Goal: Task Accomplishment & Management: Use online tool/utility

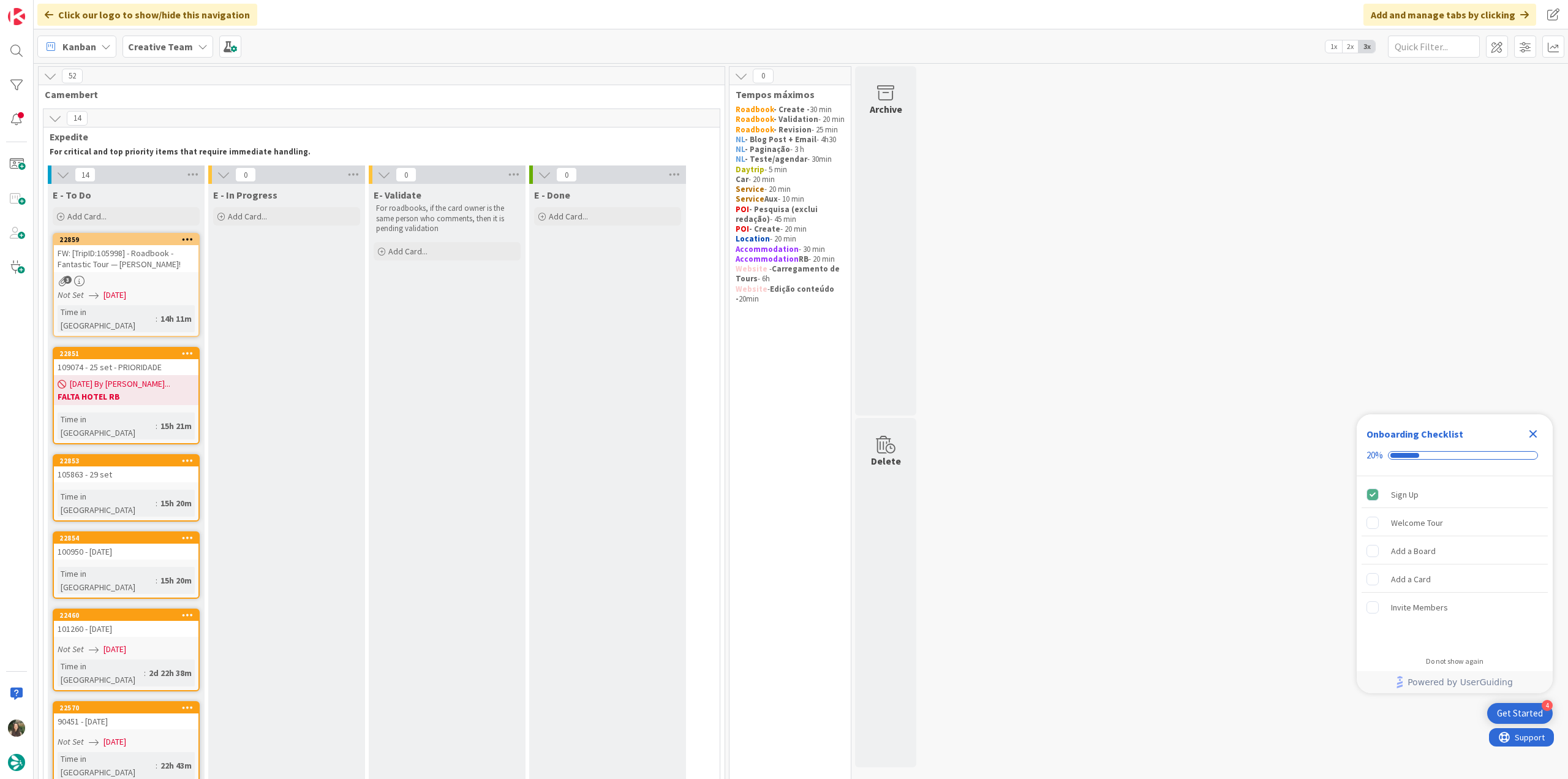
click at [1534, 434] on icon "Close Checklist" at bounding box center [1533, 434] width 8 height 8
click at [180, 278] on div "3" at bounding box center [126, 281] width 144 height 10
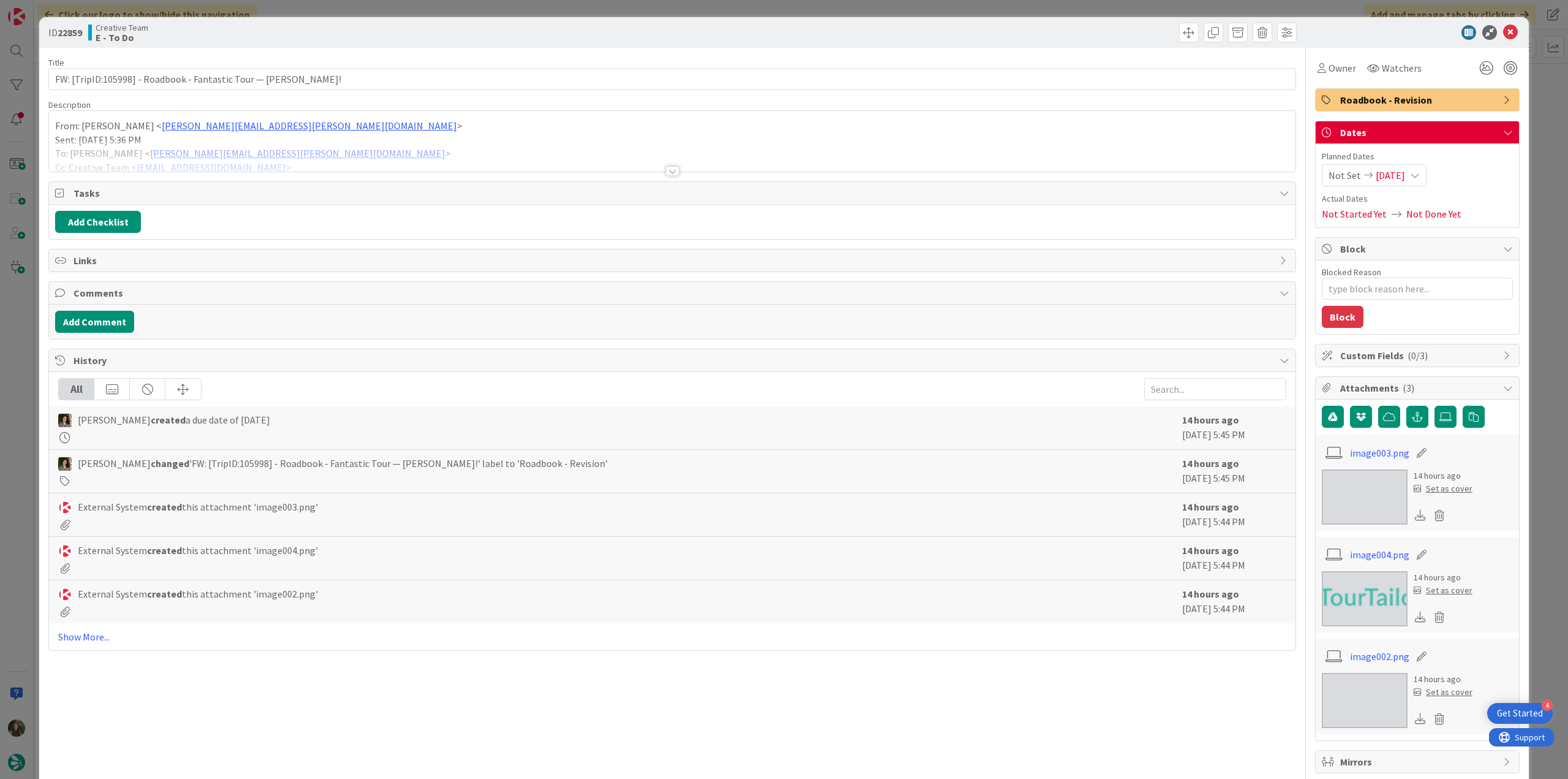
click at [351, 141] on div at bounding box center [672, 156] width 1247 height 31
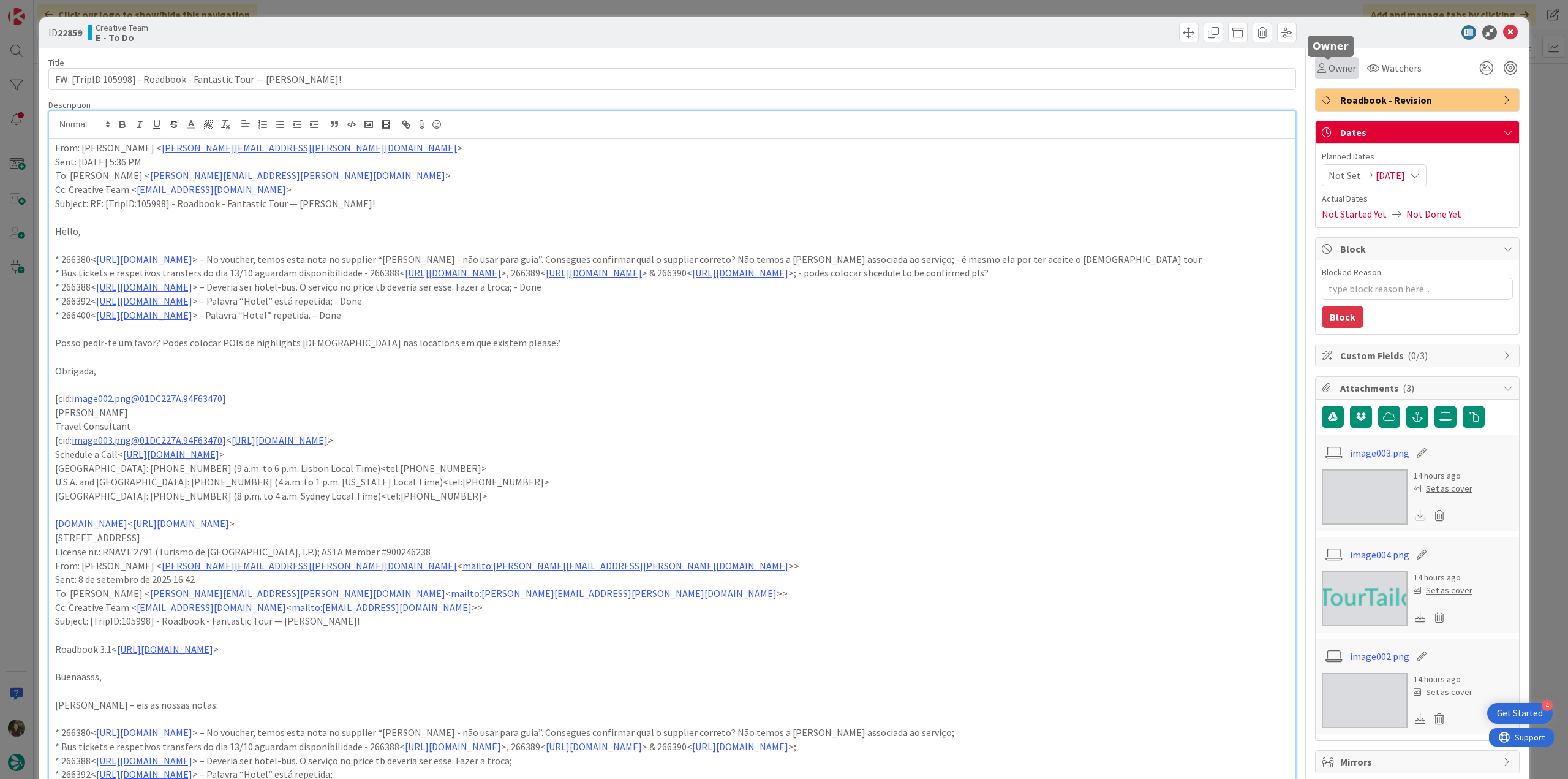
click at [1334, 72] on span "Owner" at bounding box center [1343, 68] width 28 height 15
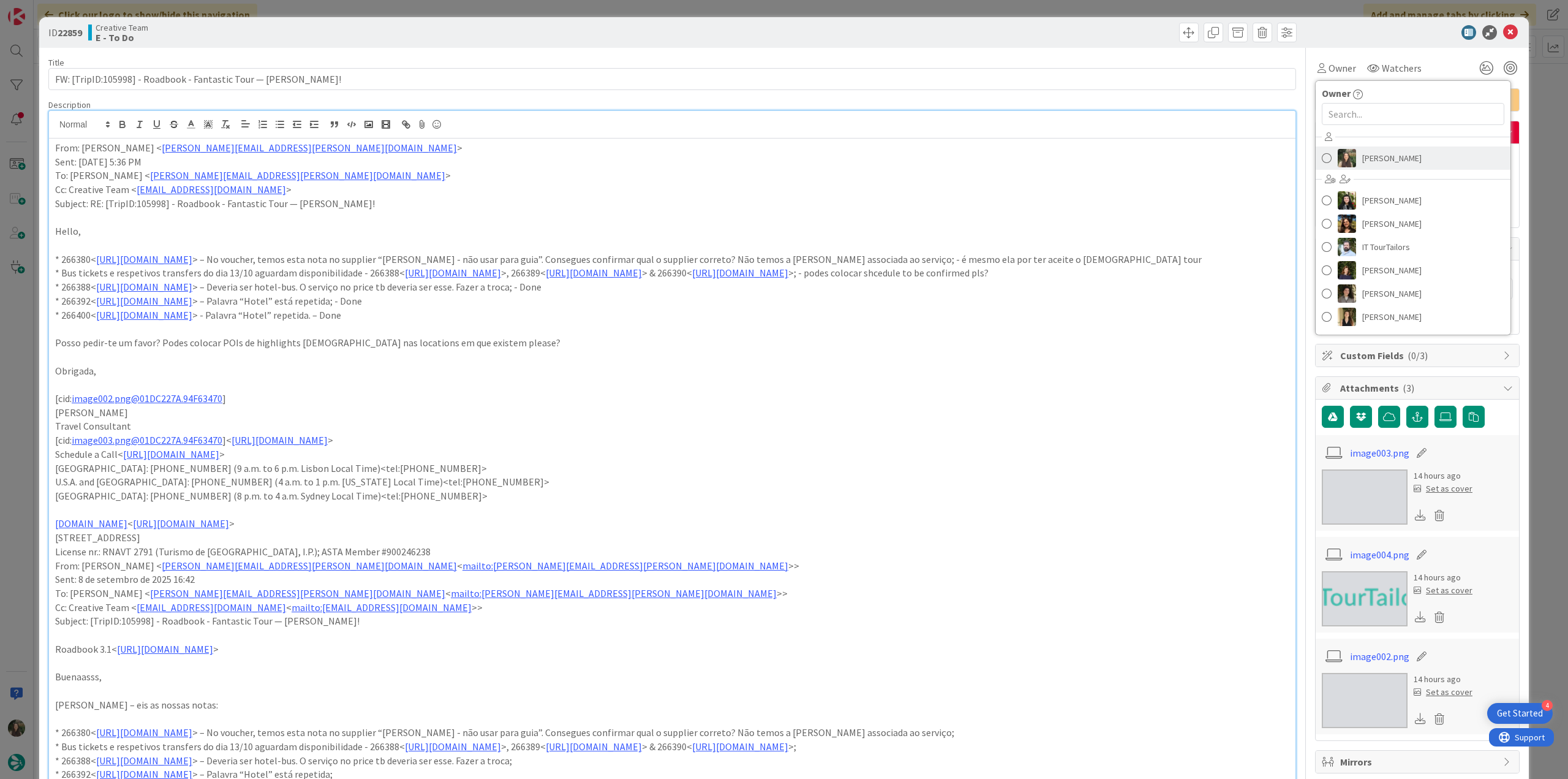
click at [1366, 158] on span "[PERSON_NAME]" at bounding box center [1391, 158] width 59 height 18
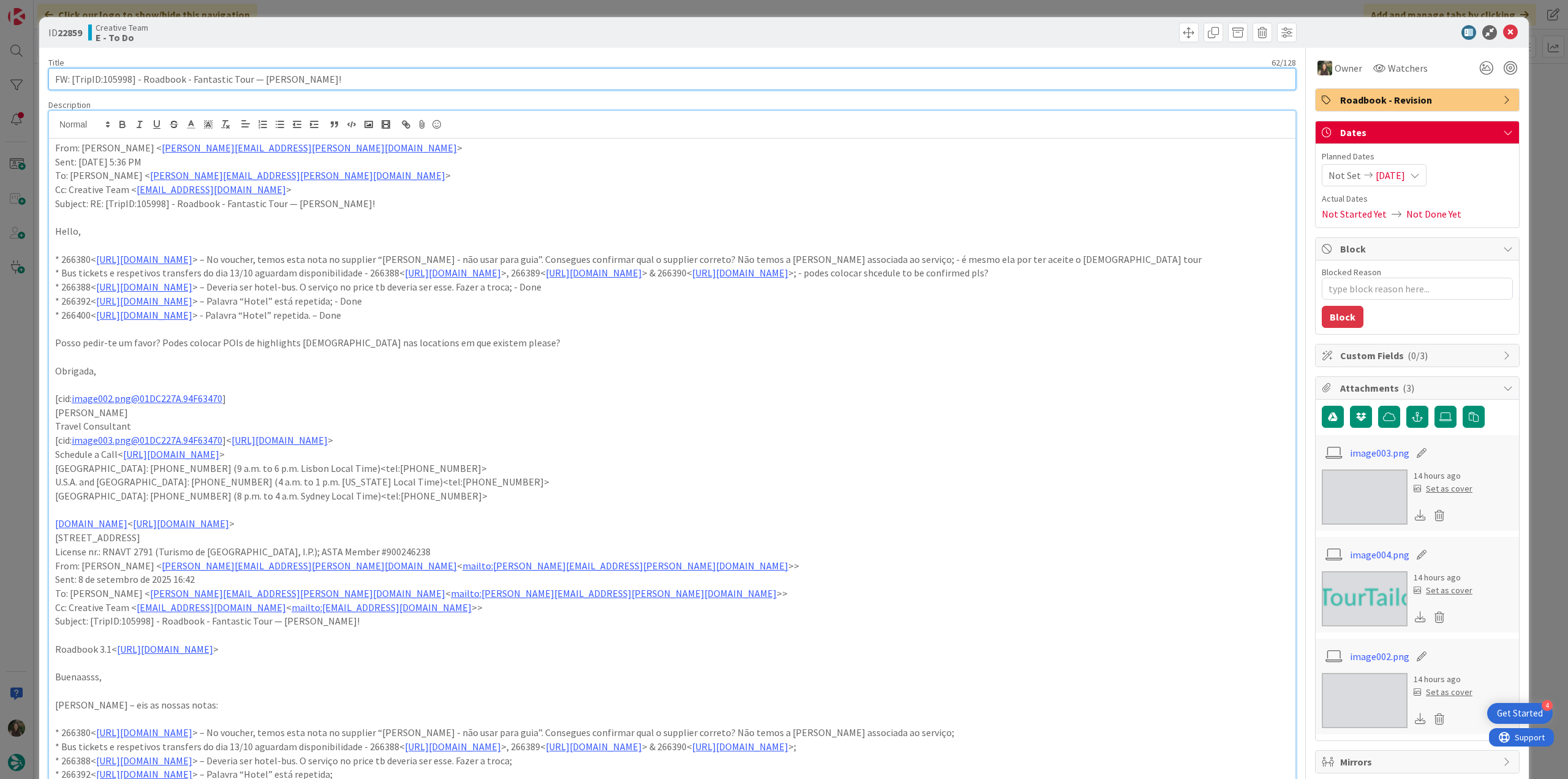
click at [120, 82] on input "FW: [TripID:105998] - Roadbook - Fantastic Tour — [PERSON_NAME]!" at bounding box center [672, 79] width 1248 height 22
click at [22, 300] on div "ID 22859 Creative Team E - To Do Title 62 / 128 FW: [TripID:105998] - Roadbook …" at bounding box center [784, 389] width 1568 height 779
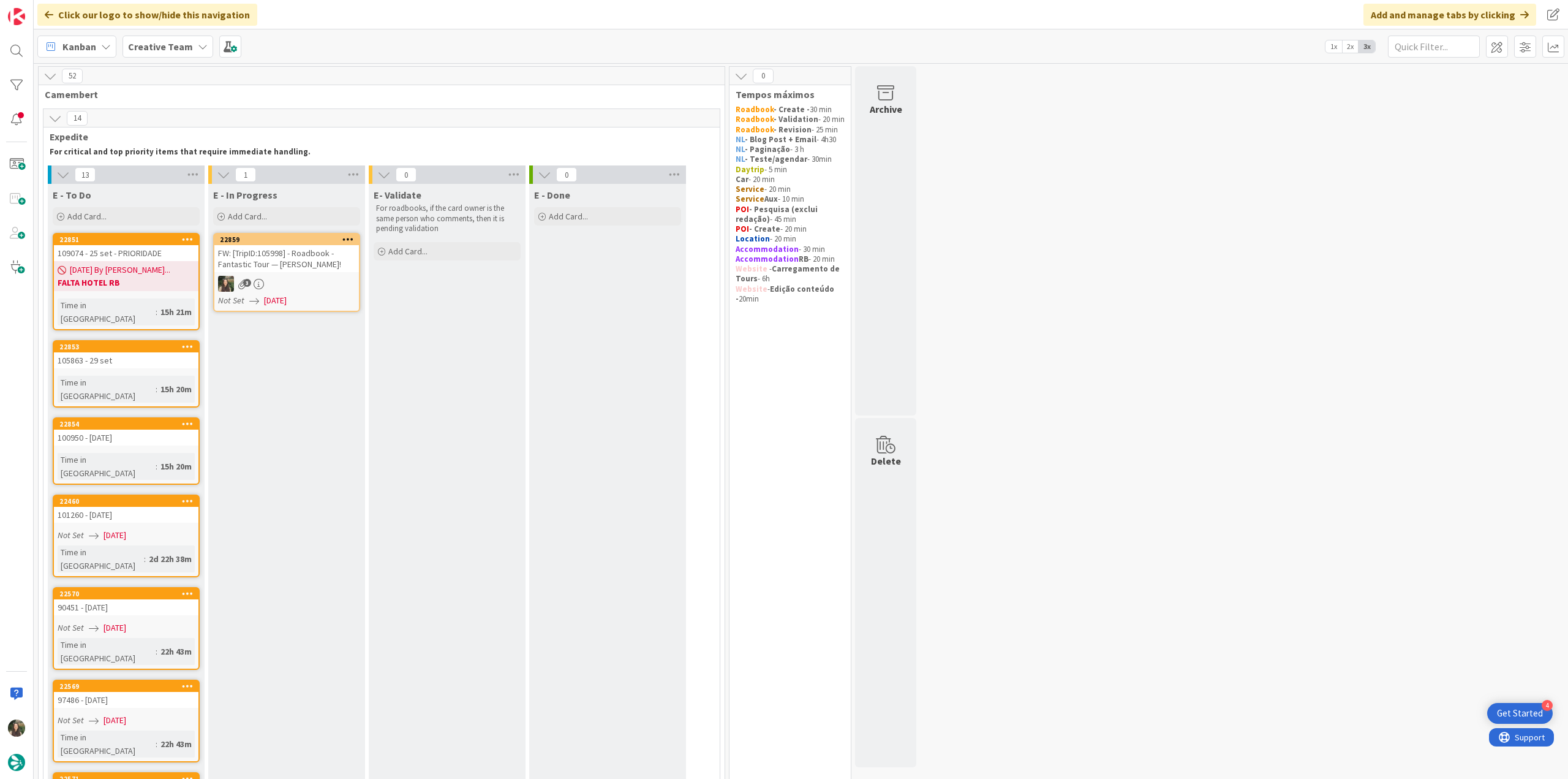
click at [296, 262] on div "FW: [TripID:105998] - Roadbook - Fantastic Tour — [PERSON_NAME]!" at bounding box center [287, 258] width 144 height 27
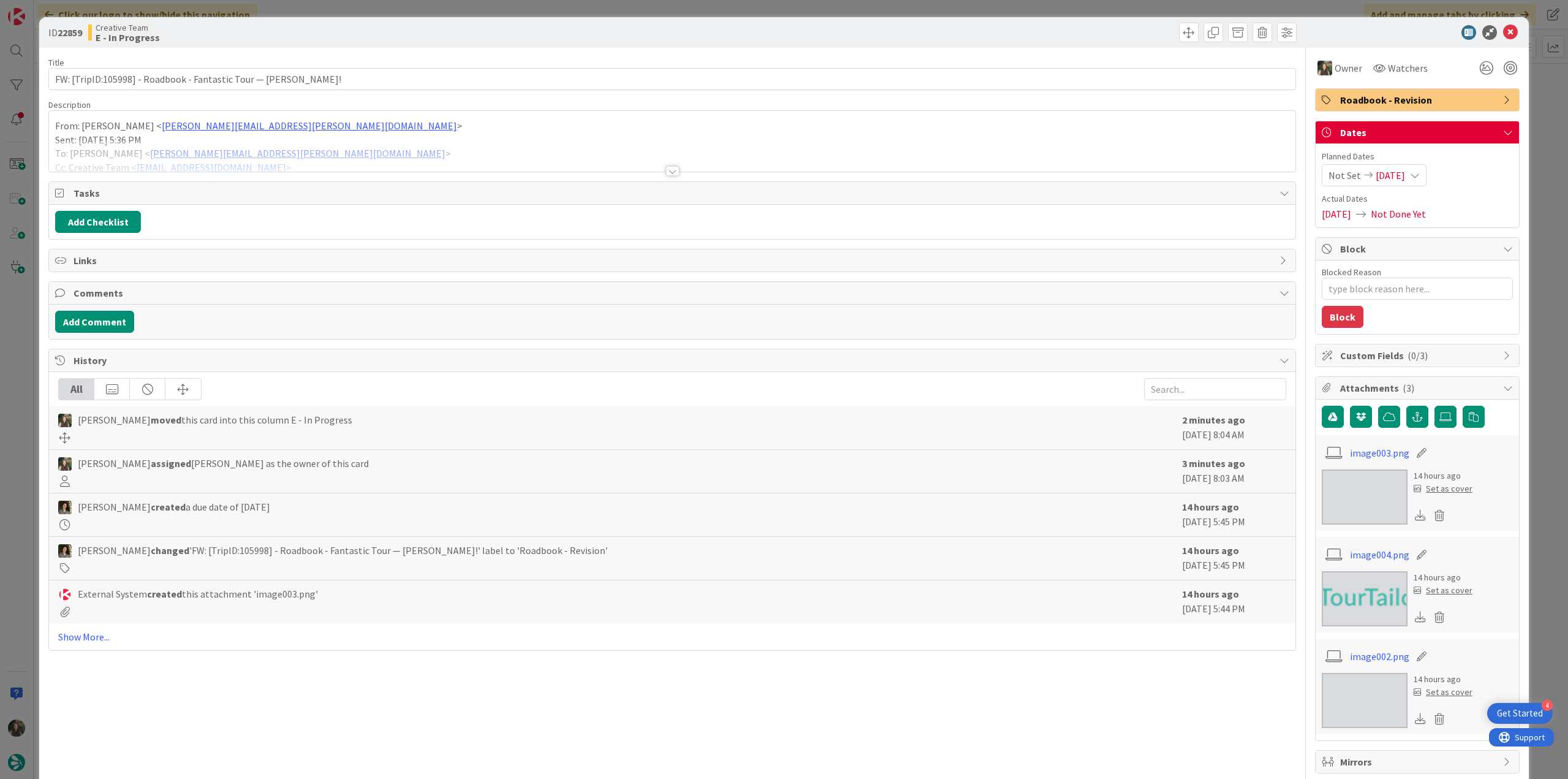
click at [365, 151] on div at bounding box center [672, 156] width 1247 height 31
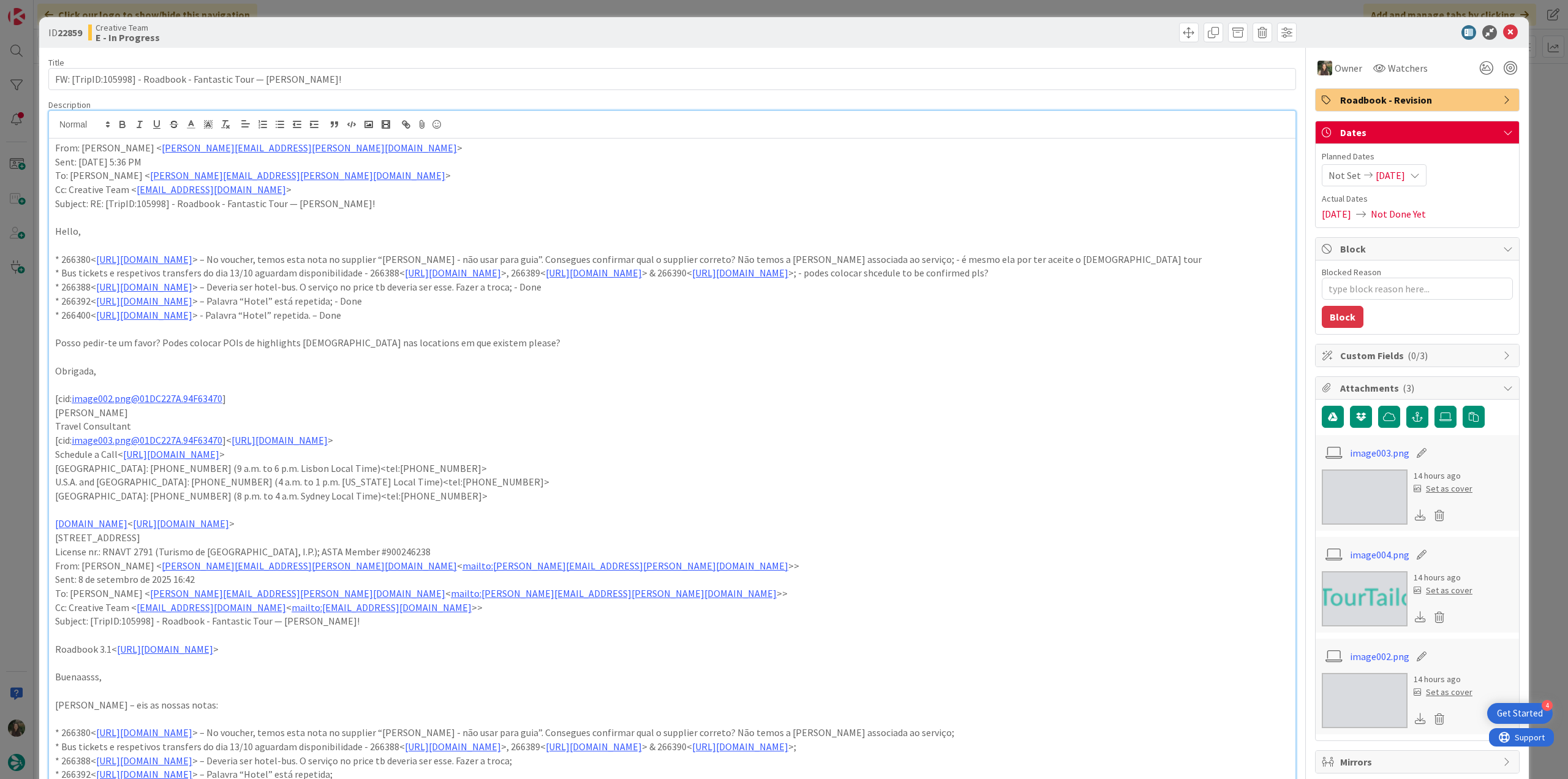
click at [24, 353] on div "ID 22859 Creative Team E - In Progress Title 62 / 128 FW: [TripID:105998] - Roa…" at bounding box center [784, 389] width 1568 height 779
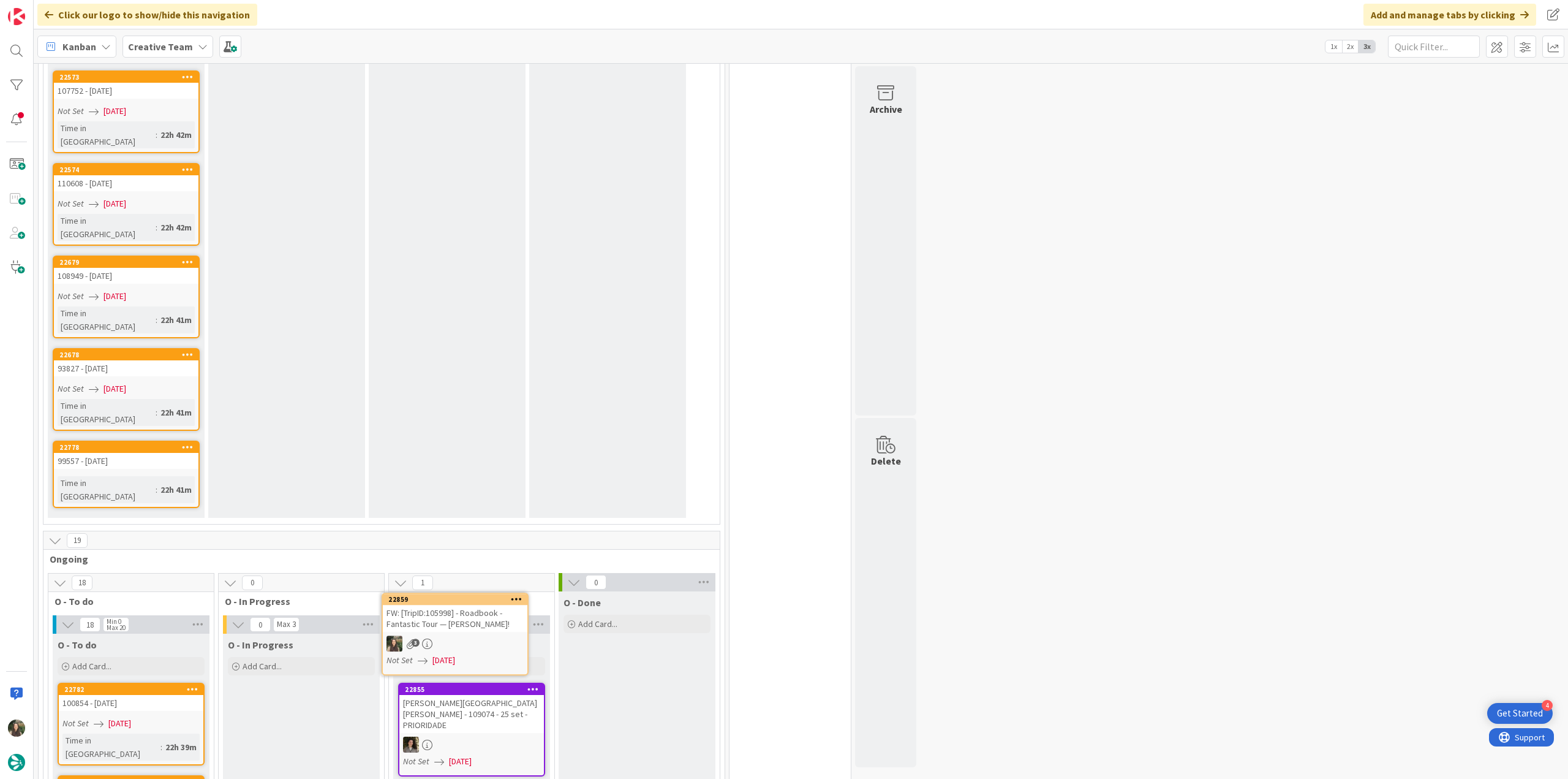
scroll to position [892, 0]
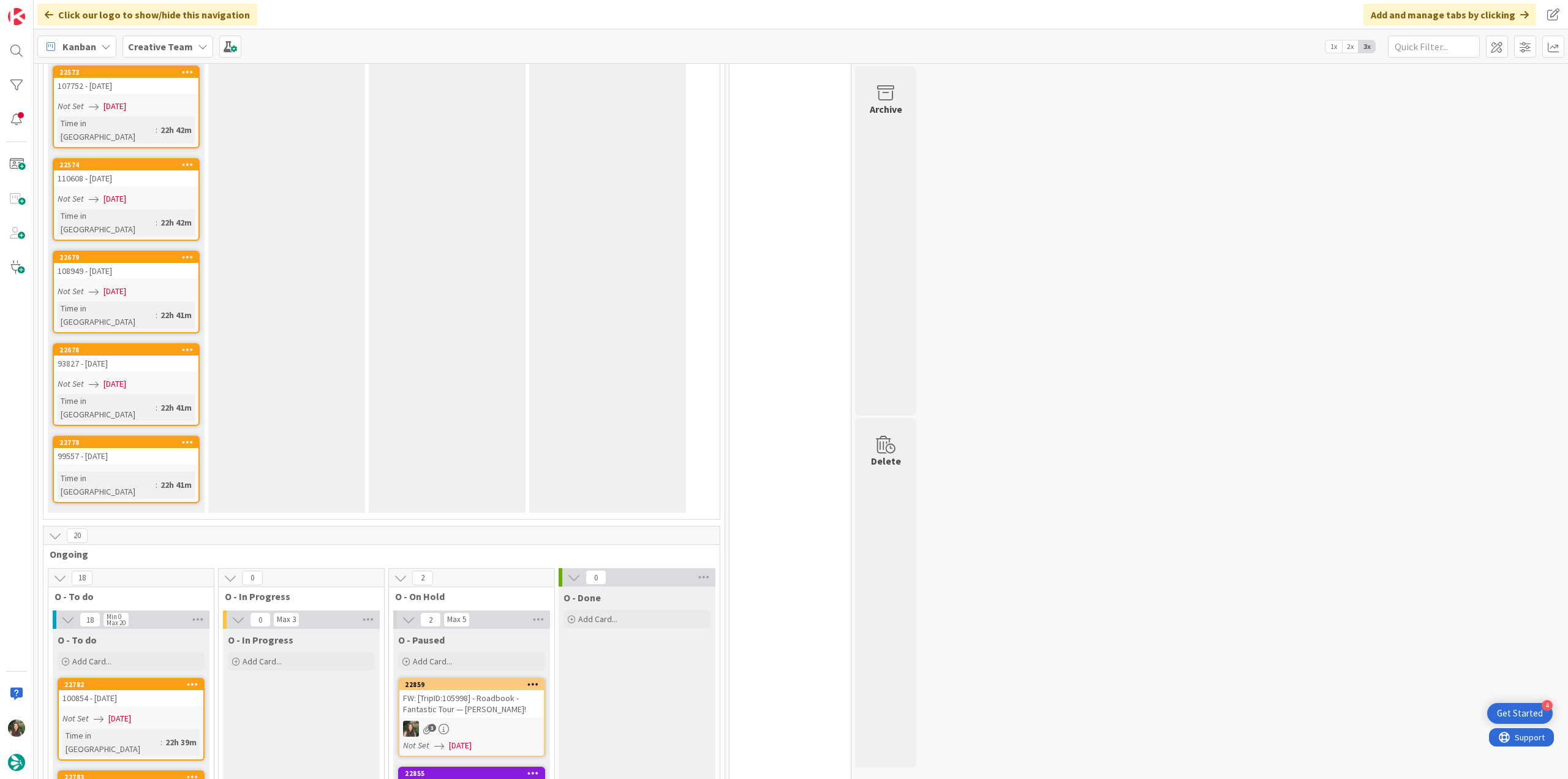
click at [498, 721] on div "3" at bounding box center [471, 729] width 144 height 16
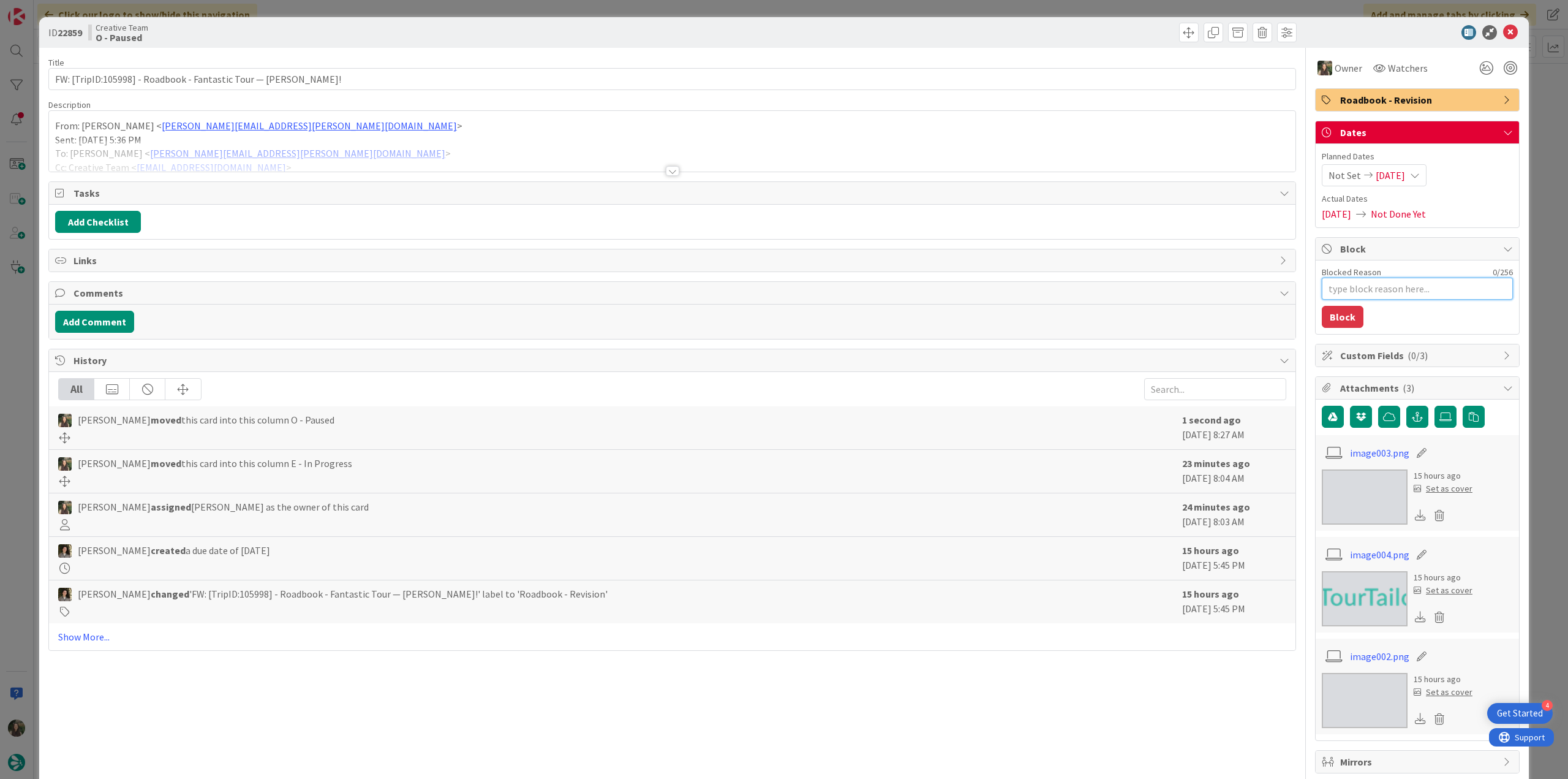
click at [1358, 285] on textarea "Blocked Reason" at bounding box center [1418, 288] width 191 height 22
type textarea "x"
type textarea "q"
type textarea "x"
type textarea "qu"
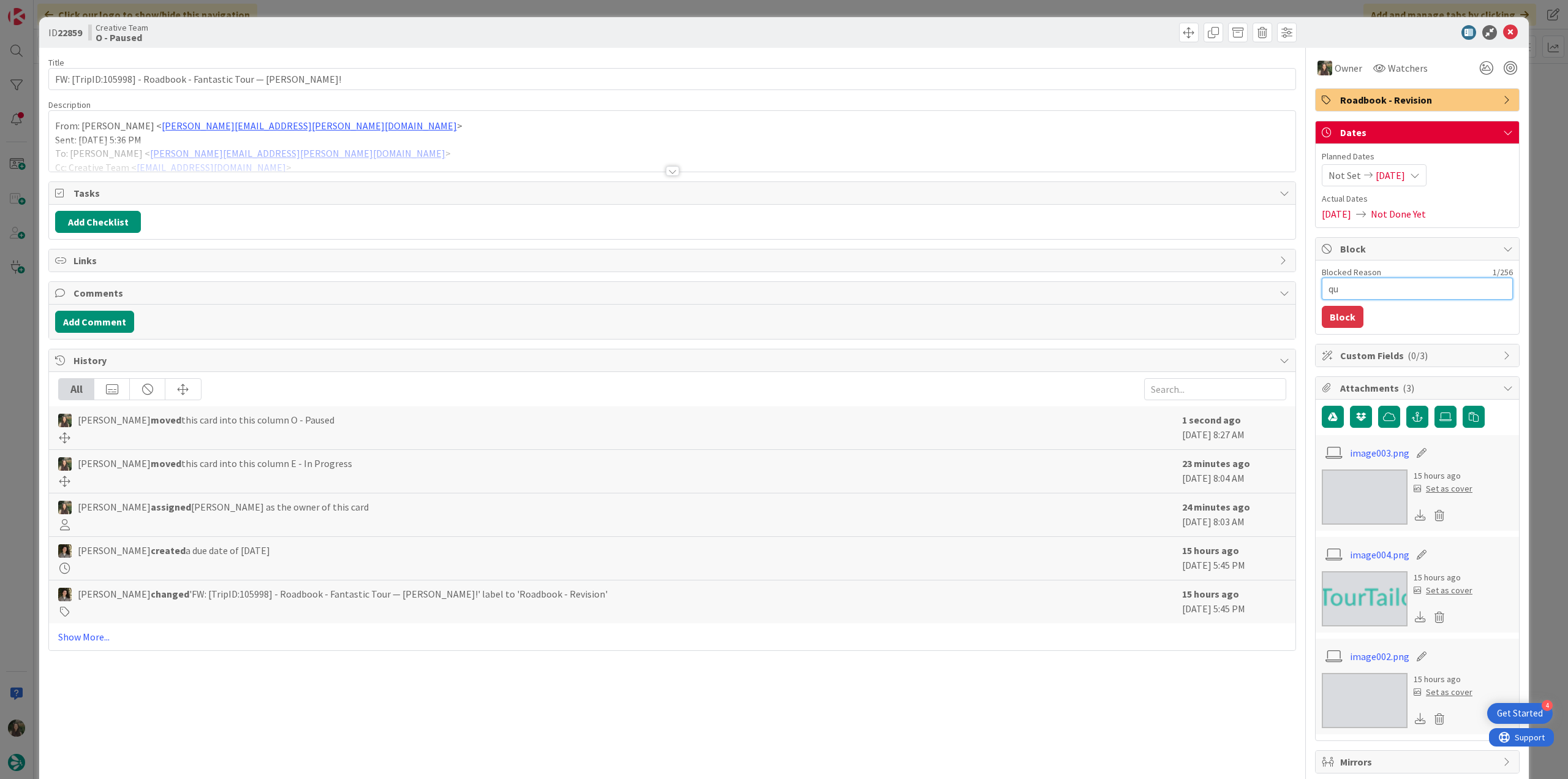
type textarea "x"
type textarea "que"
type textarea "x"
type textarea "ques"
type textarea "x"
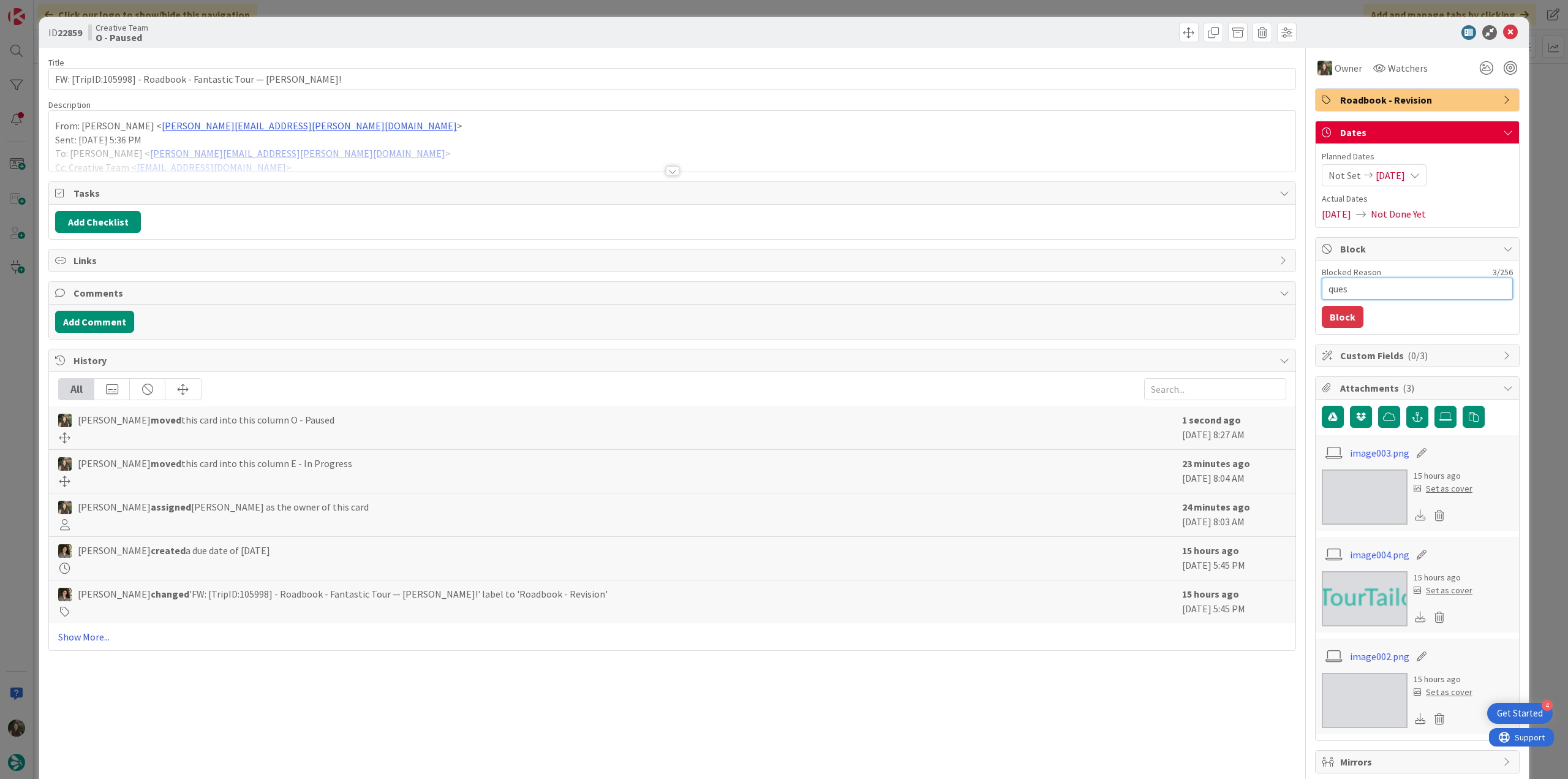
type textarea "quest"
type textarea "x"
type textarea "questi"
type textarea "x"
type textarea "questio"
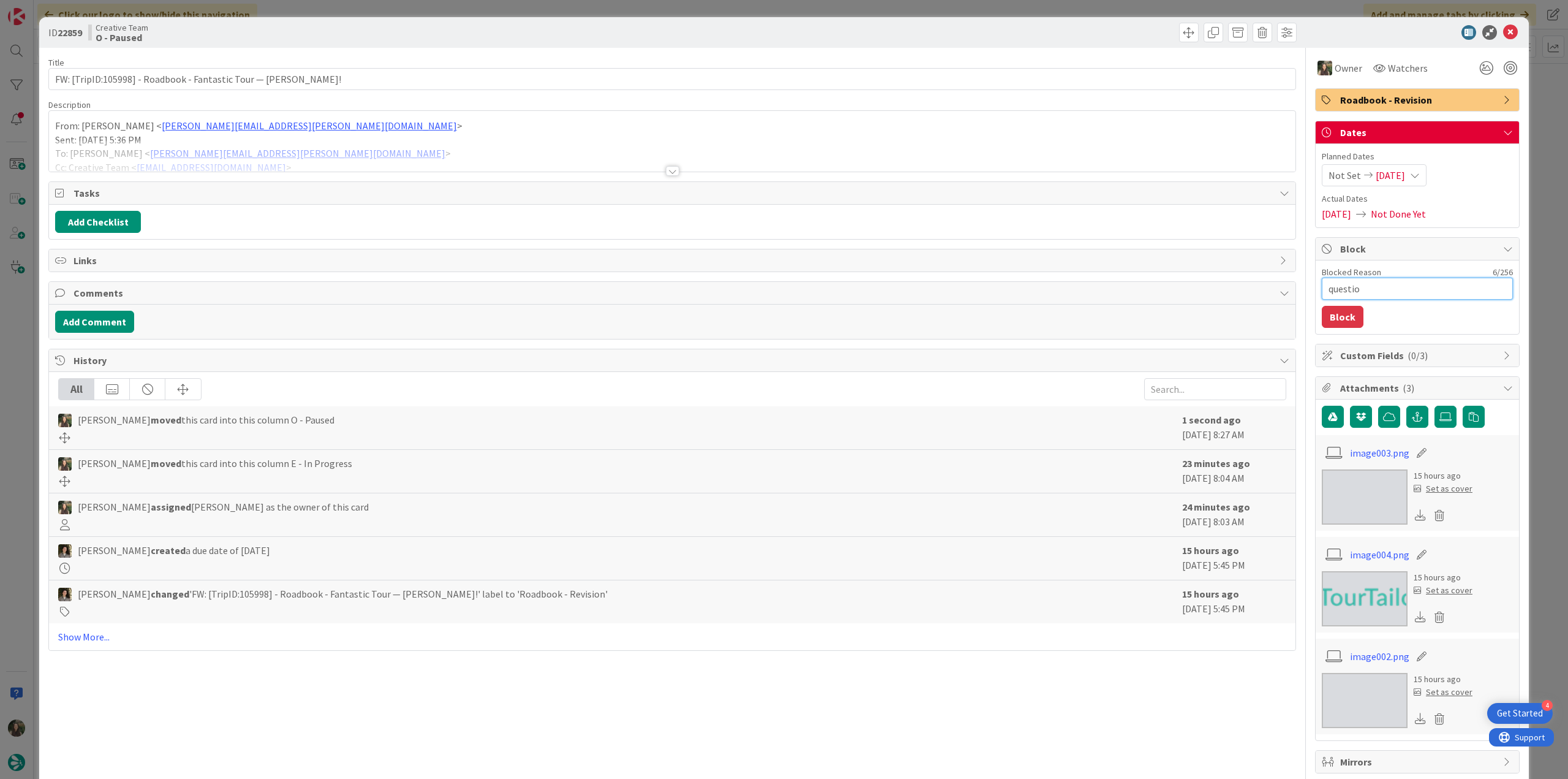
type textarea "x"
type textarea "question"
type textarea "x"
type textarea "questiona"
type textarea "x"
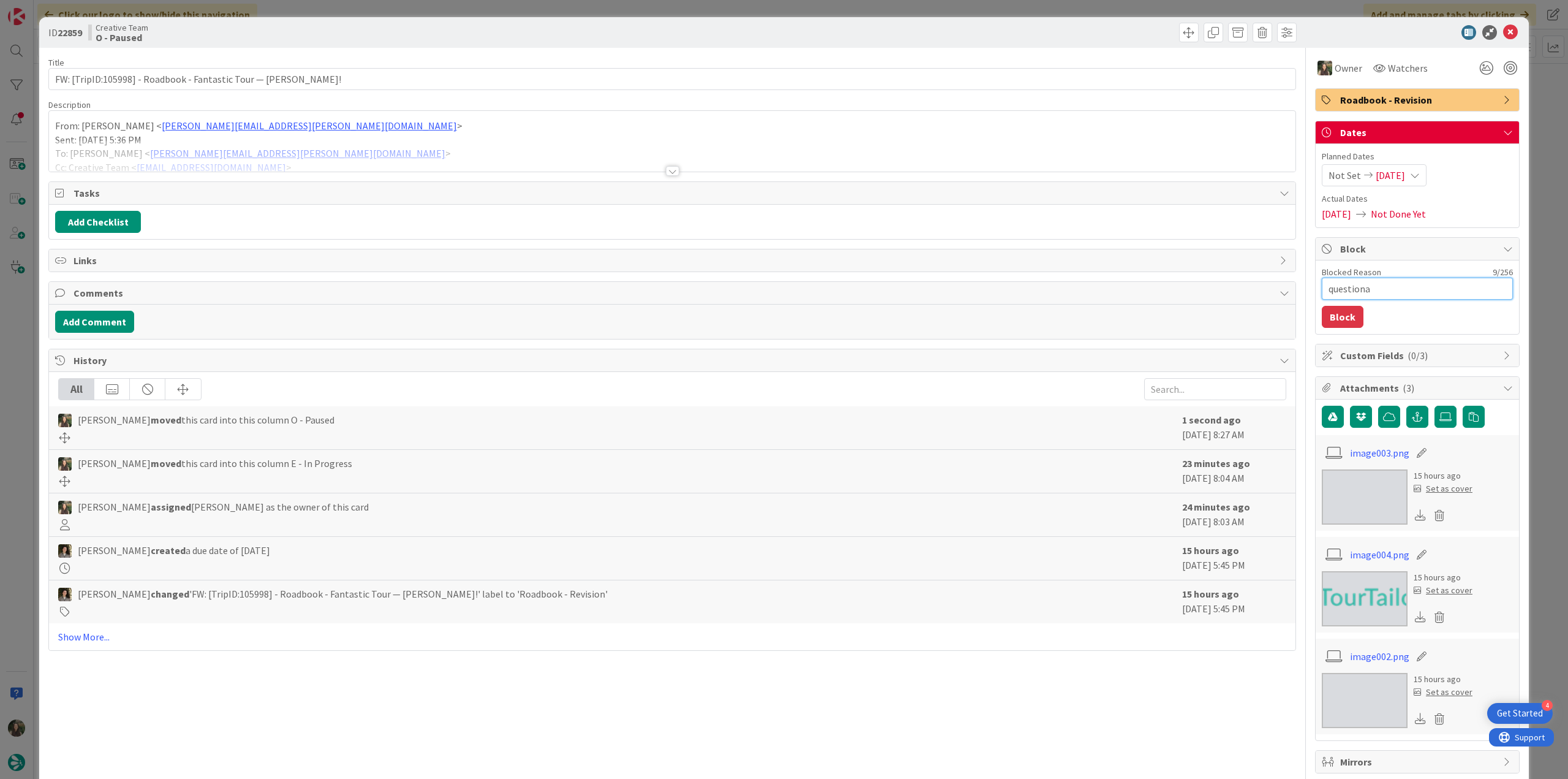
type textarea "questionar"
type textarea "x"
type textarea "questionar"
type textarea "x"
type textarea "questionar p"
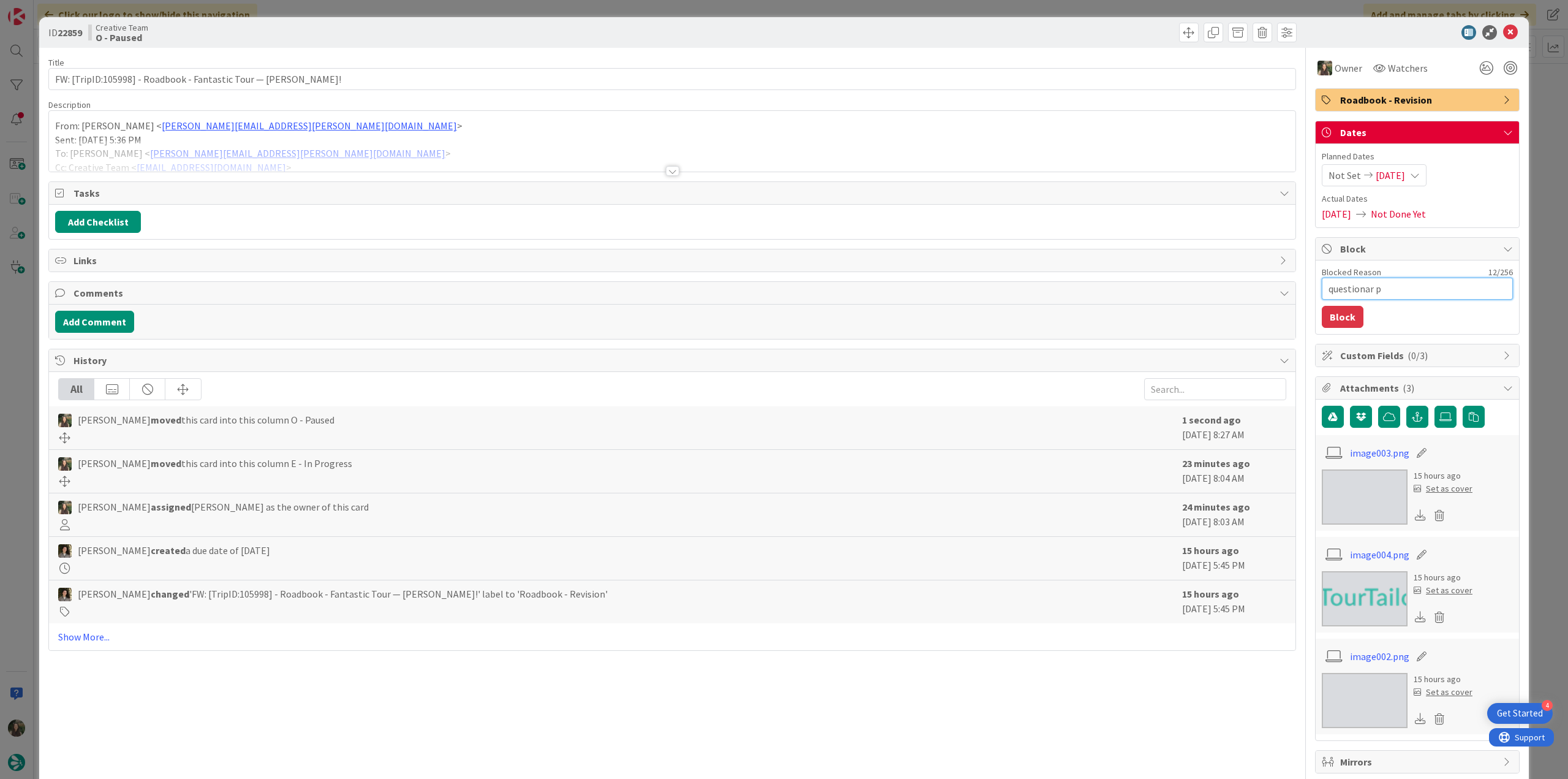
type textarea "x"
type textarea "questionar po"
type textarea "x"
type textarea "questionar poi"
type textarea "x"
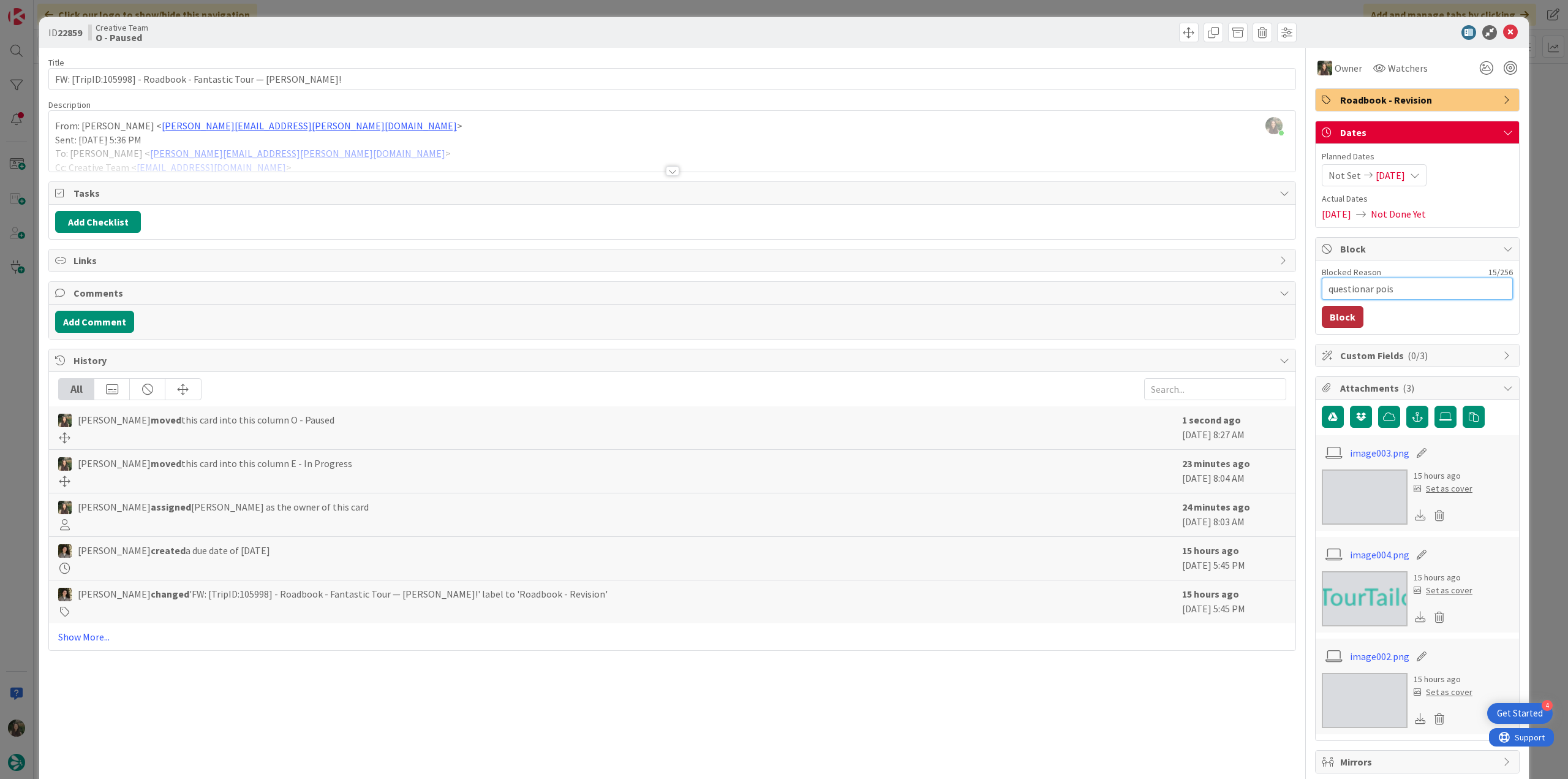
type textarea "questionar pois"
click at [1345, 312] on button "Block" at bounding box center [1343, 317] width 42 height 22
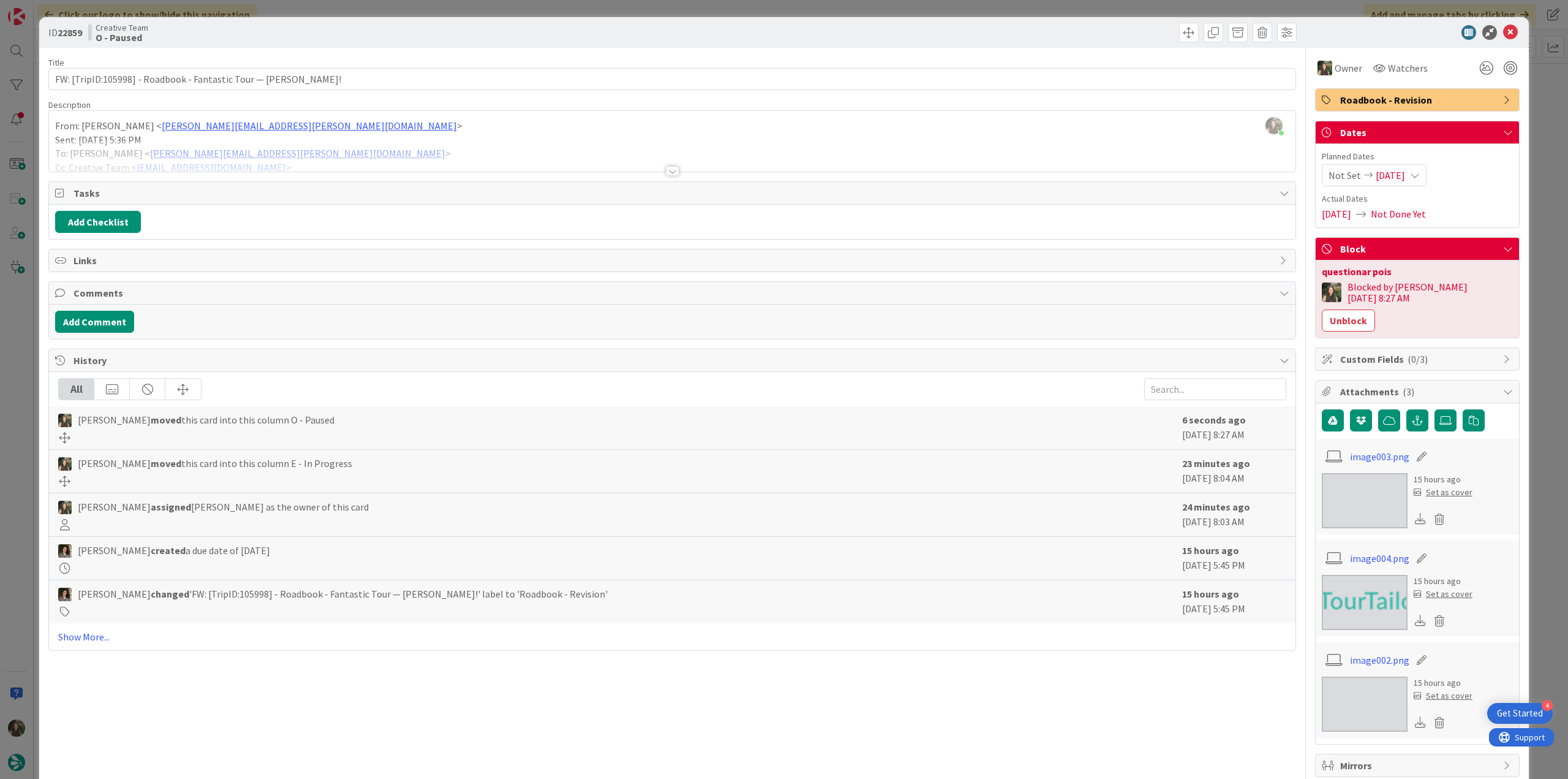
click at [1532, 183] on div "ID 22859 Creative Team O - Paused Title 62 / 128 FW: [TripID:105998] - Roadbook…" at bounding box center [784, 389] width 1568 height 779
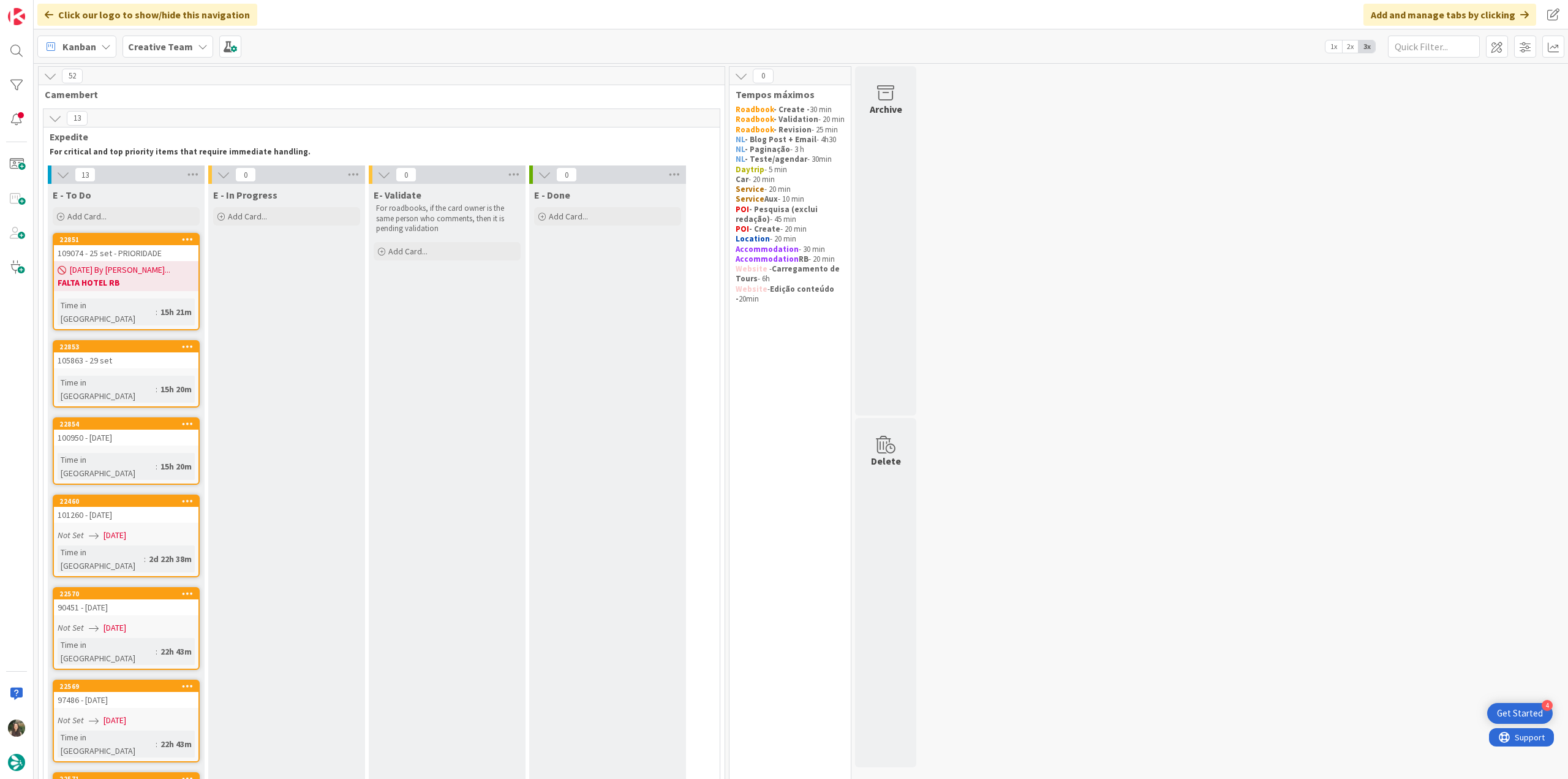
click at [170, 353] on div "105863 - 29 set" at bounding box center [126, 361] width 144 height 16
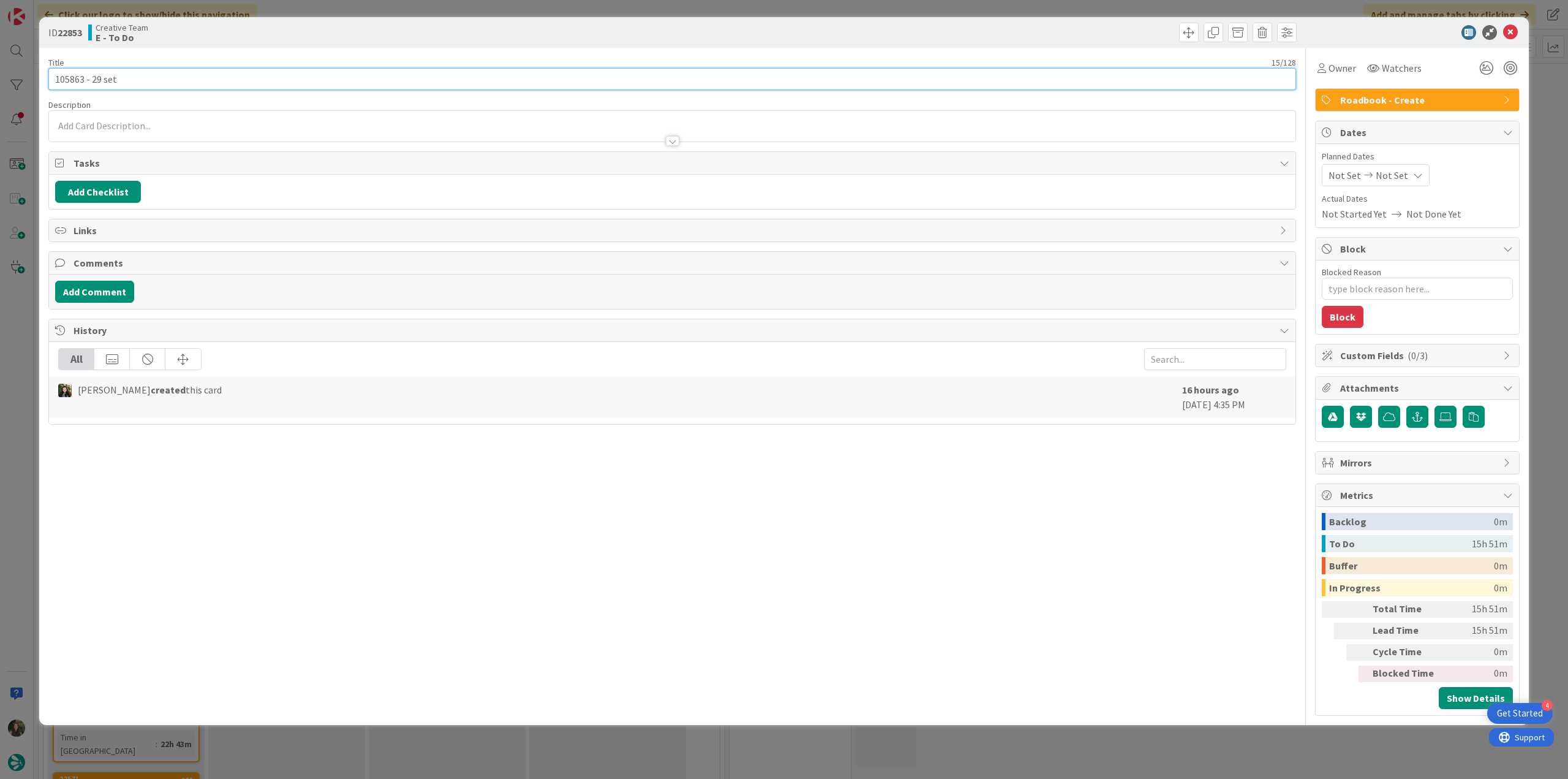
click at [71, 79] on input "105863 - 29 set" at bounding box center [672, 79] width 1248 height 22
click at [13, 348] on div "ID 22853 Creative Team E - To Do Title 15 / 128 105863 - 29 set Description [PE…" at bounding box center [784, 389] width 1568 height 779
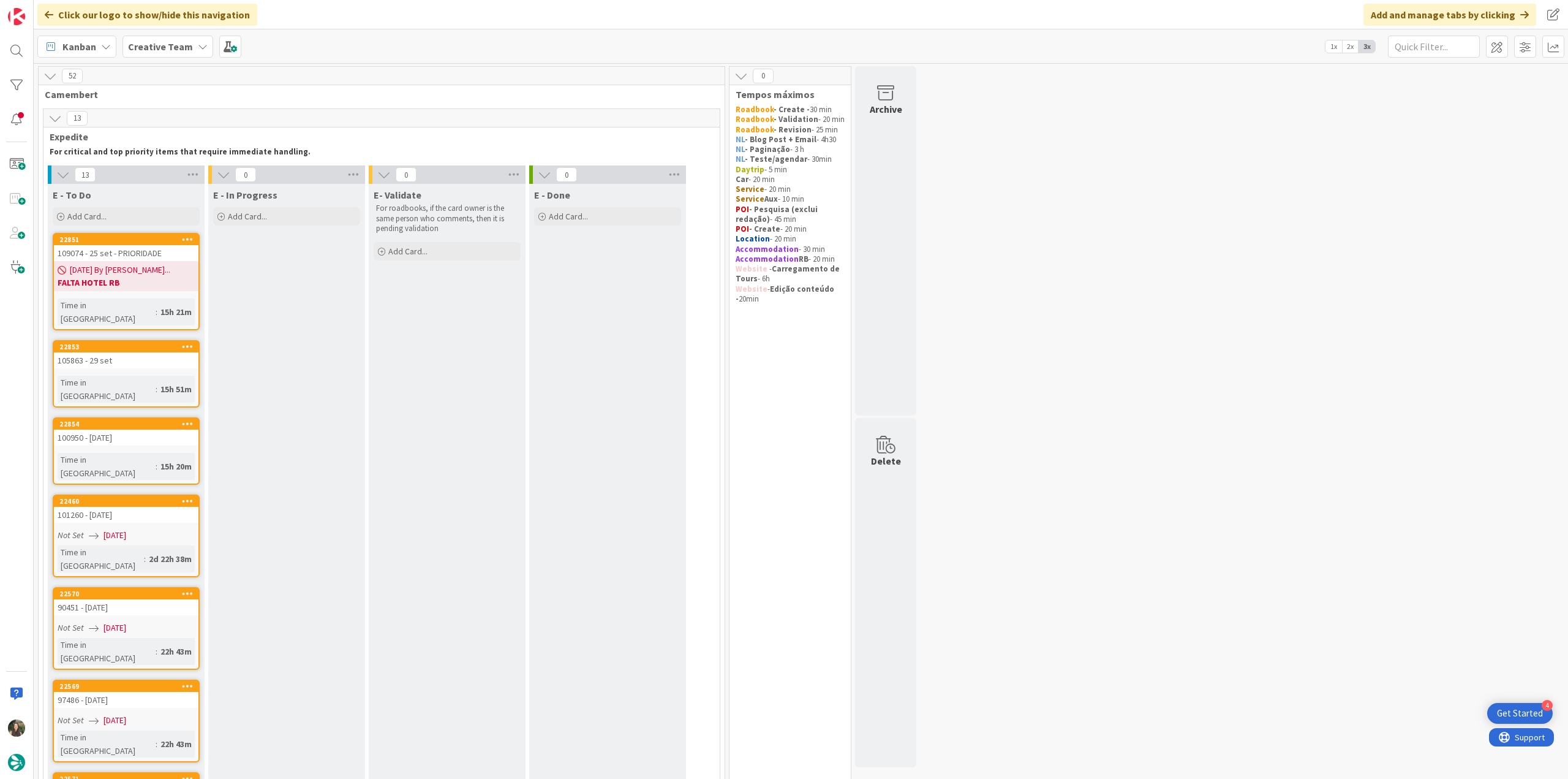
click at [185, 423] on link "22854 100950 - [DATE] Time in [GEOGRAPHIC_DATA] : 15h 20m" at bounding box center [126, 451] width 147 height 67
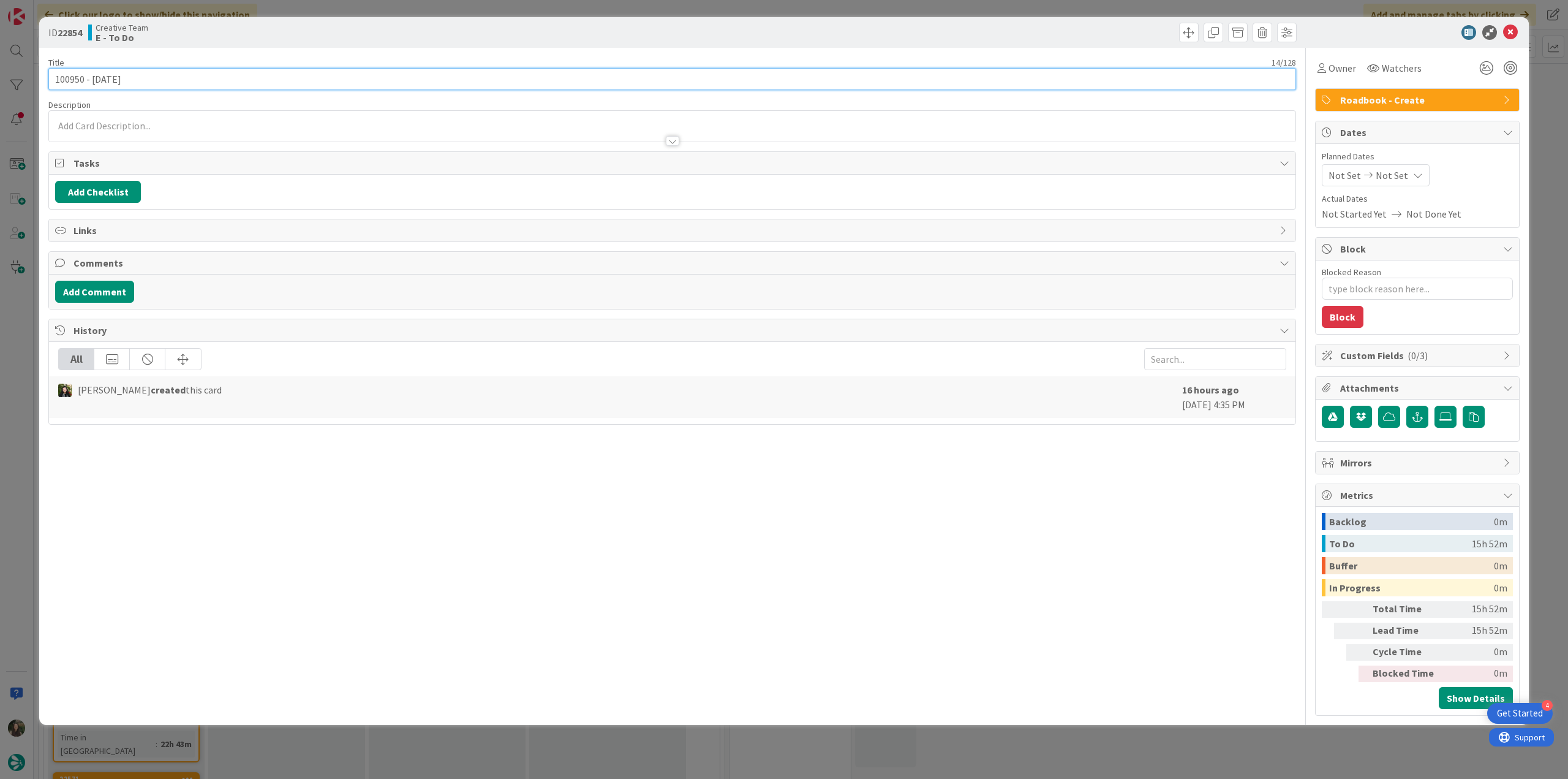
click at [78, 84] on input "100950 - [DATE]" at bounding box center [672, 79] width 1248 height 22
click at [14, 330] on div "ID 22854 Creative Team E - To Do Title 14 / 128 100950 - [DATE] Description [PE…" at bounding box center [784, 389] width 1568 height 779
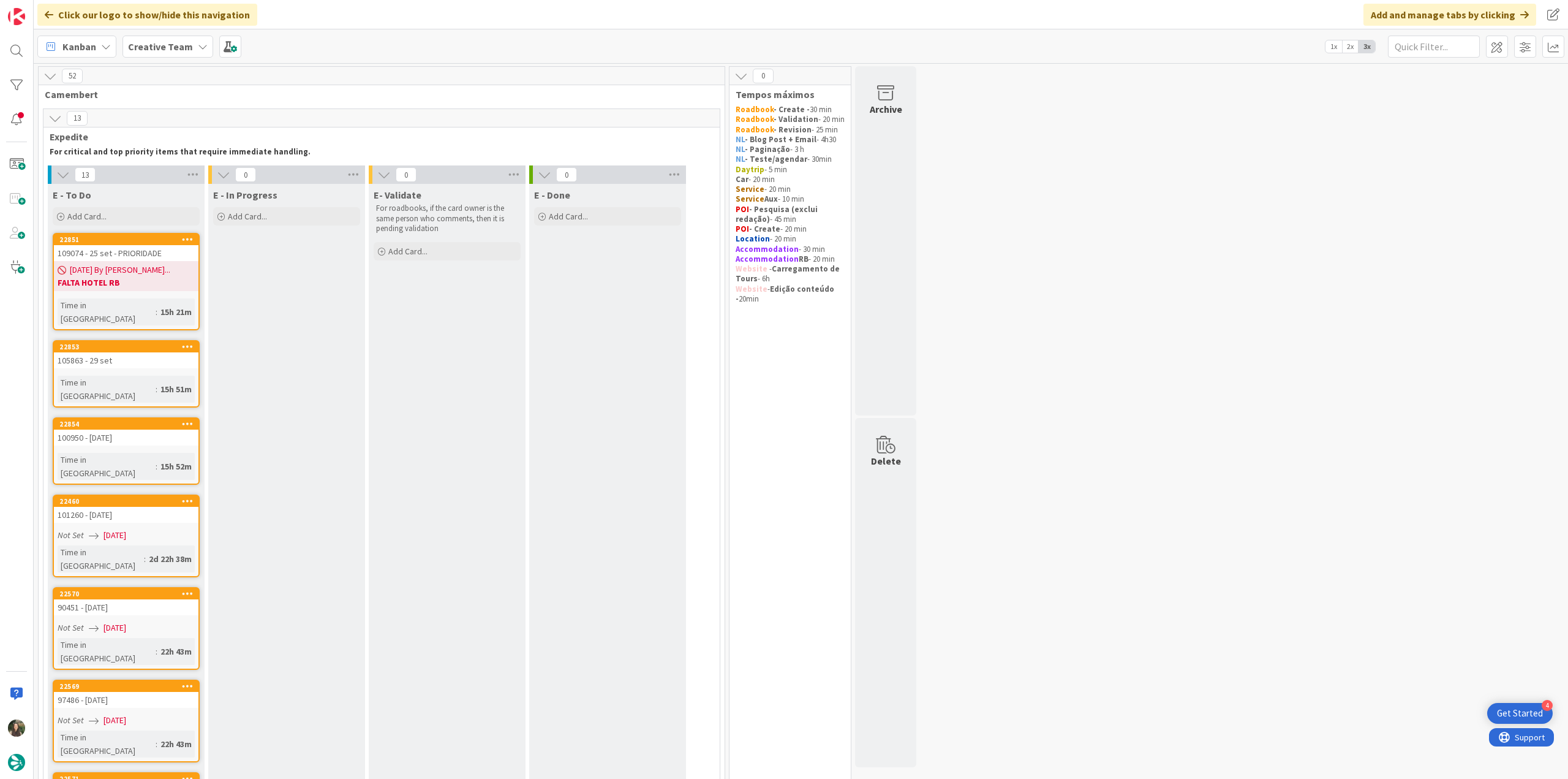
click at [174, 529] on div "Not Set [DATE]" at bounding box center [128, 536] width 141 height 13
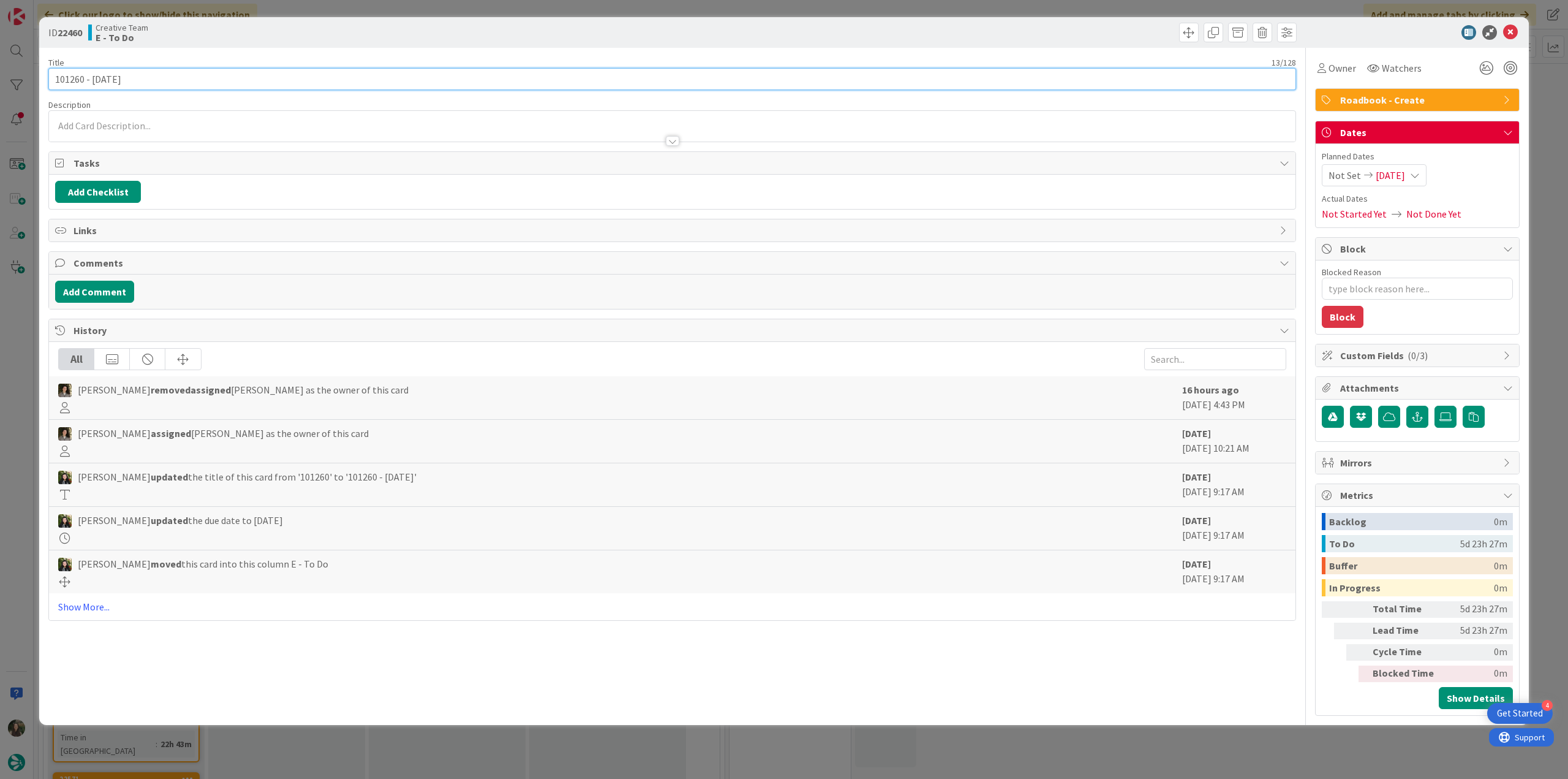
click at [66, 77] on input "101260 - [DATE]" at bounding box center [672, 79] width 1248 height 22
drag, startPoint x: 1331, startPoint y: 71, endPoint x: 1337, endPoint y: 76, distance: 7.8
click at [1332, 71] on span "Owner" at bounding box center [1343, 68] width 28 height 15
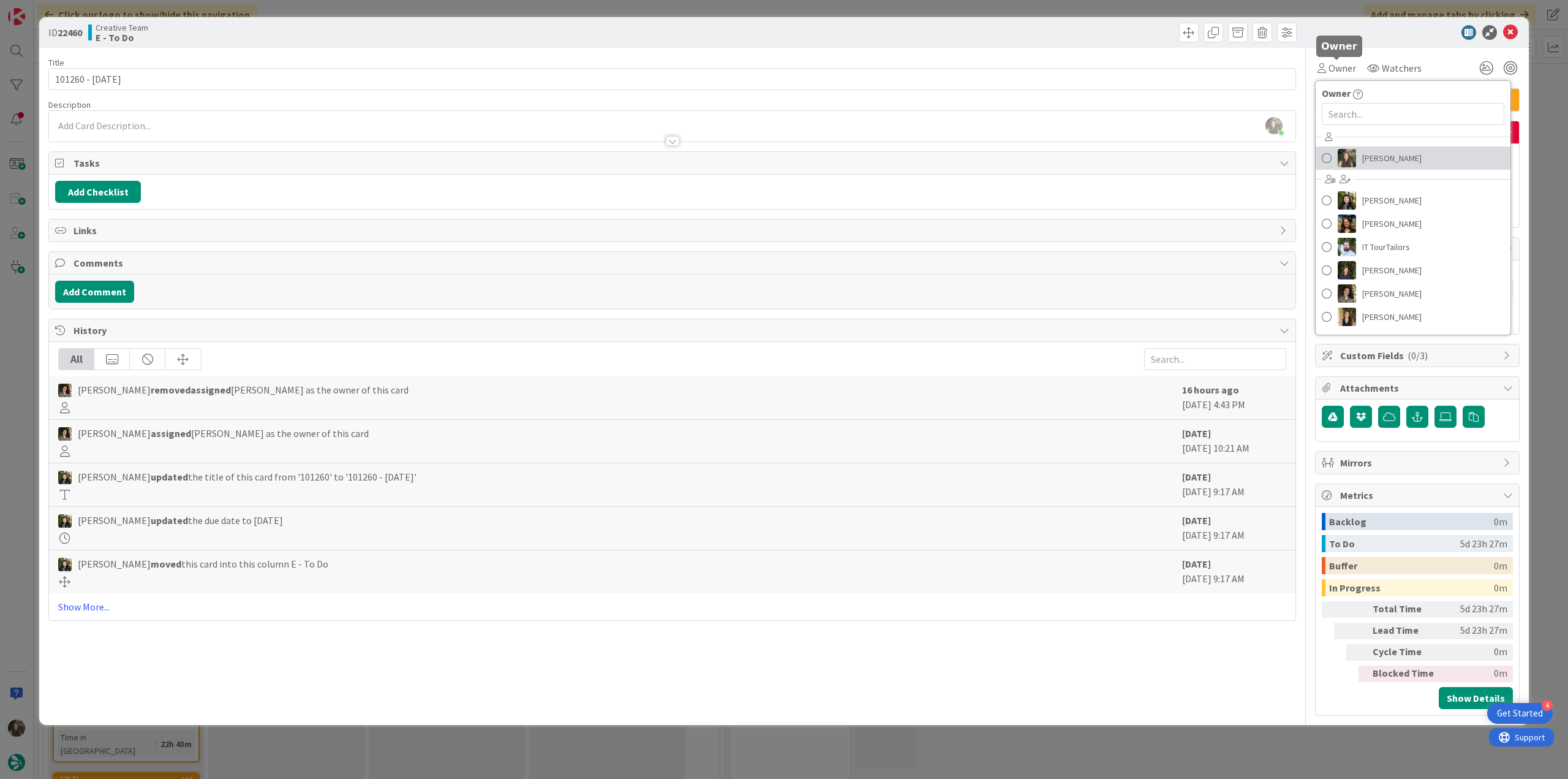
click at [1383, 162] on span "[PERSON_NAME]" at bounding box center [1391, 158] width 59 height 18
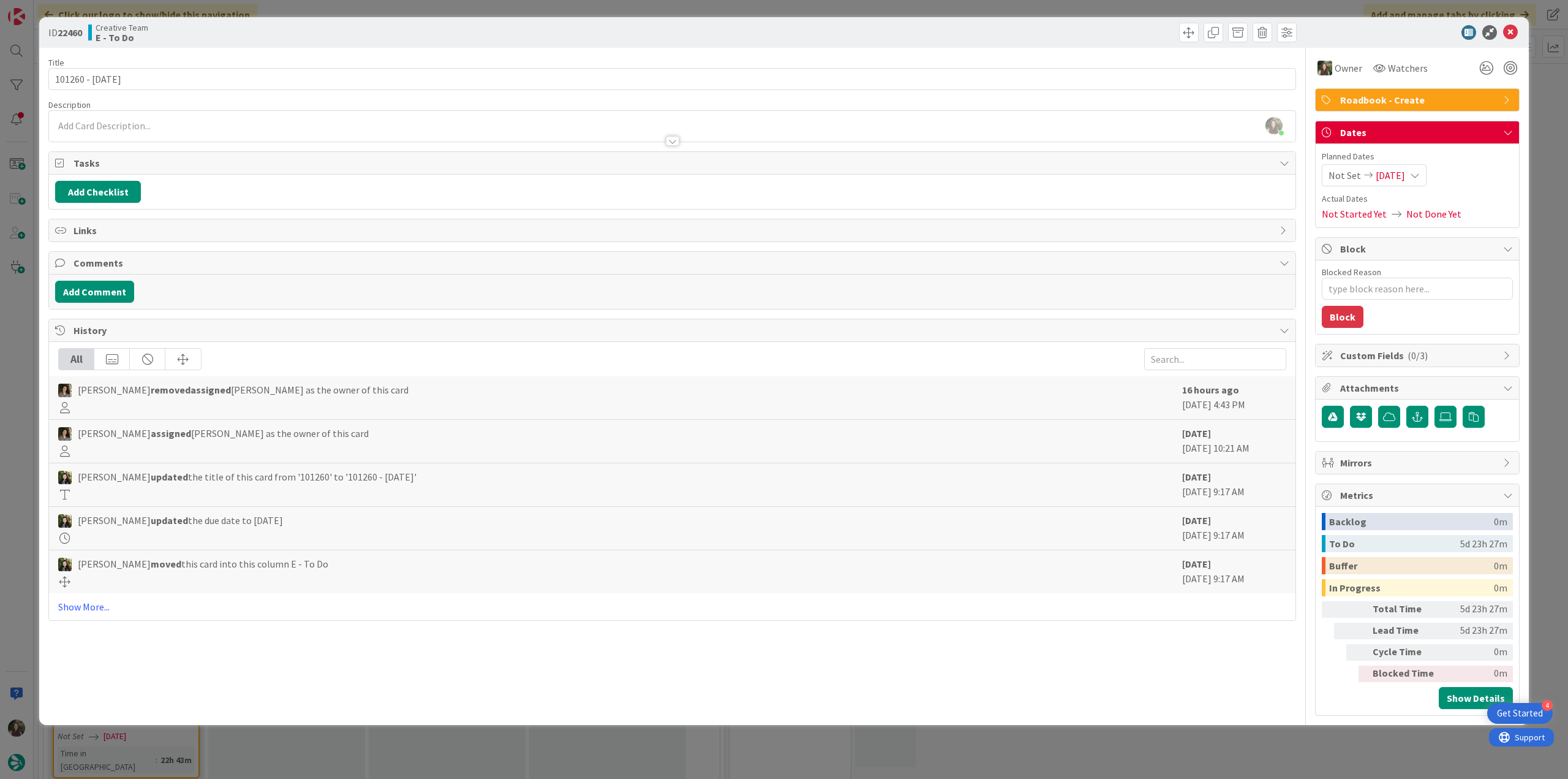
click at [1553, 96] on div "ID 22460 Creative Team E - To Do Title 13 / 128 101260 - [DATE] Description [PE…" at bounding box center [784, 389] width 1568 height 779
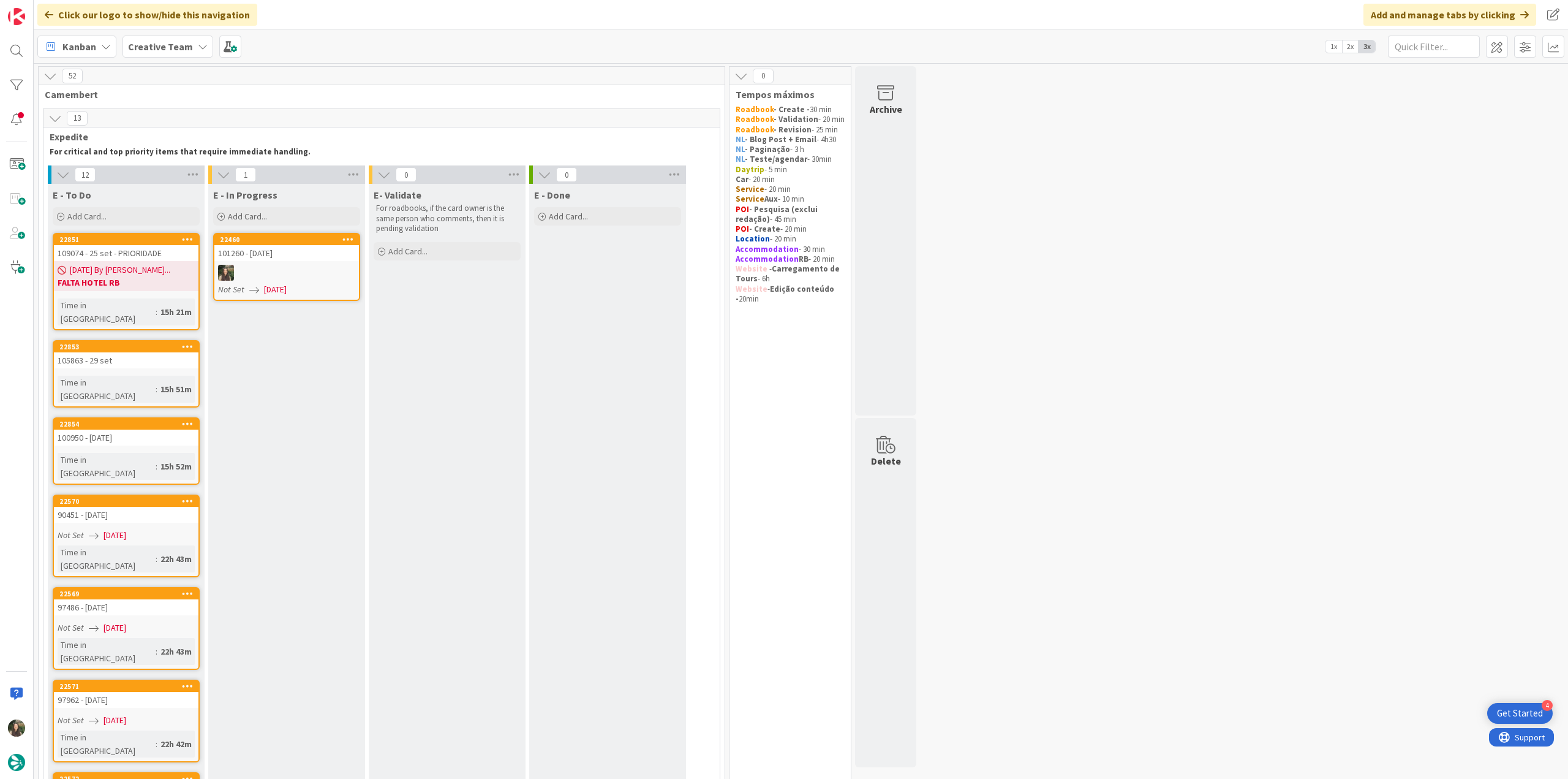
click at [285, 269] on div at bounding box center [287, 273] width 144 height 16
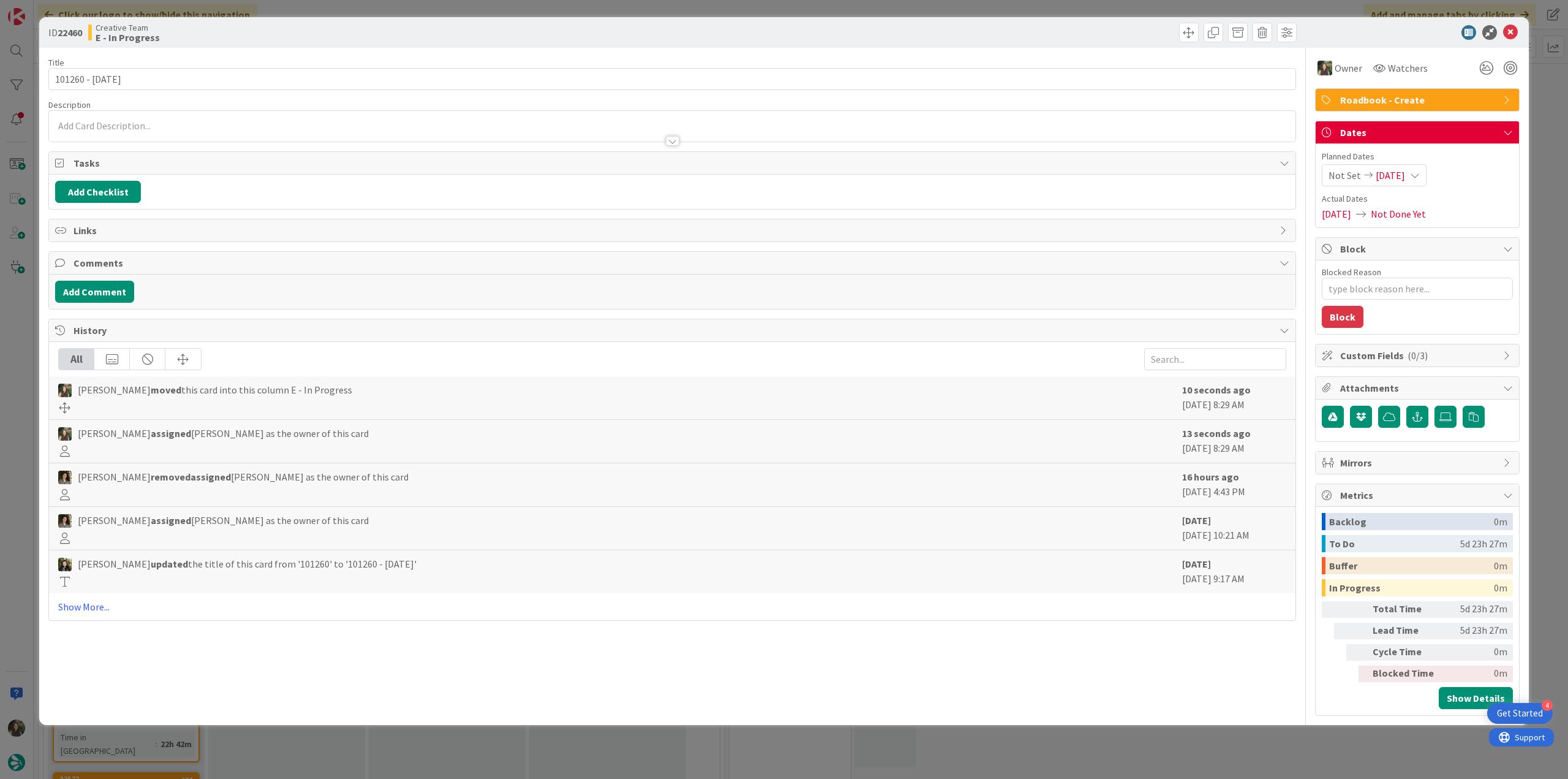
click at [24, 323] on div "ID 22460 Creative Team E - In Progress Title 13 / 128 101260 - [DATE] Descripti…" at bounding box center [784, 389] width 1568 height 779
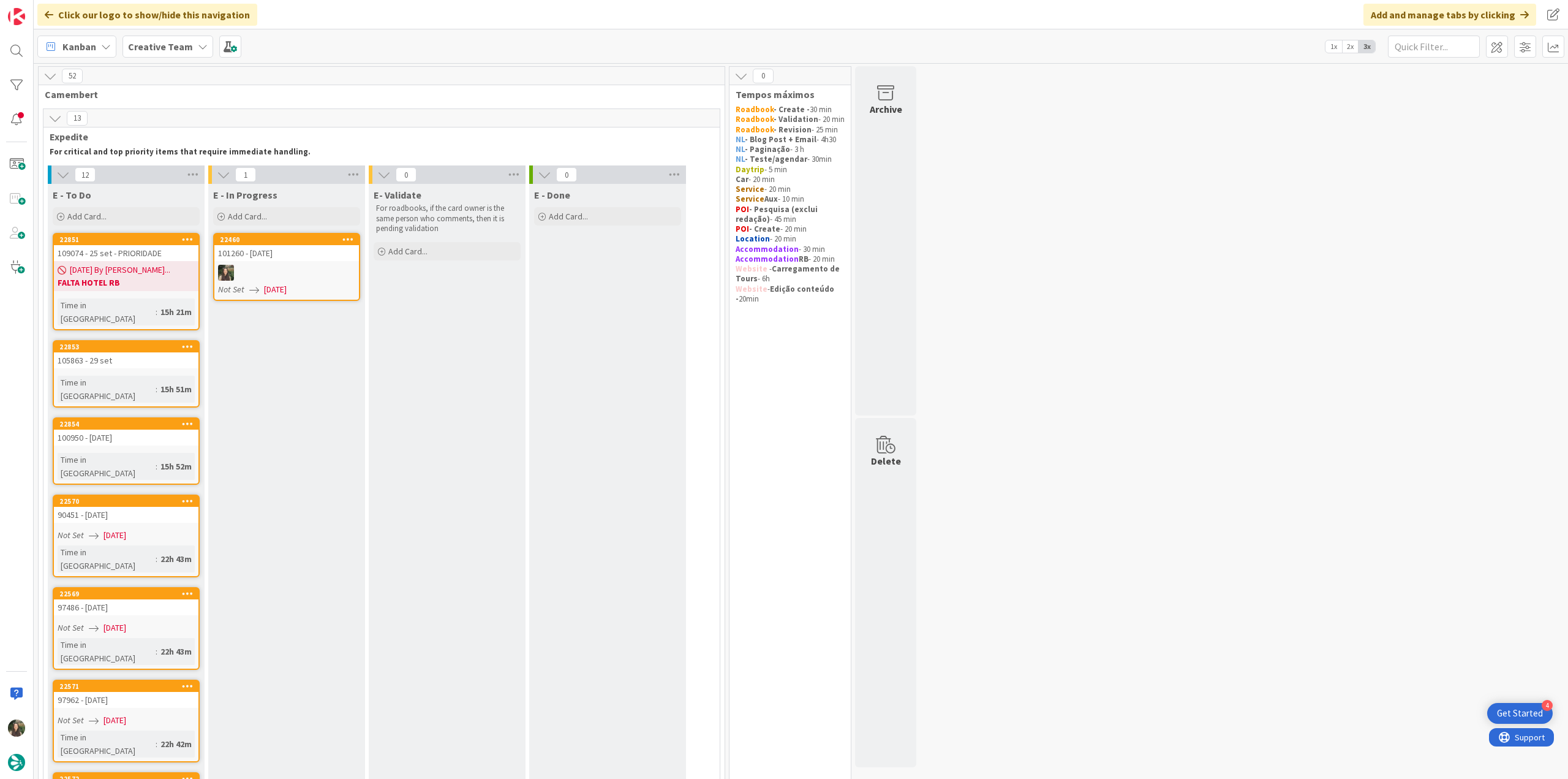
click at [314, 264] on link "22460 101260 - [DATE] Not Set [DATE]" at bounding box center [287, 266] width 147 height 68
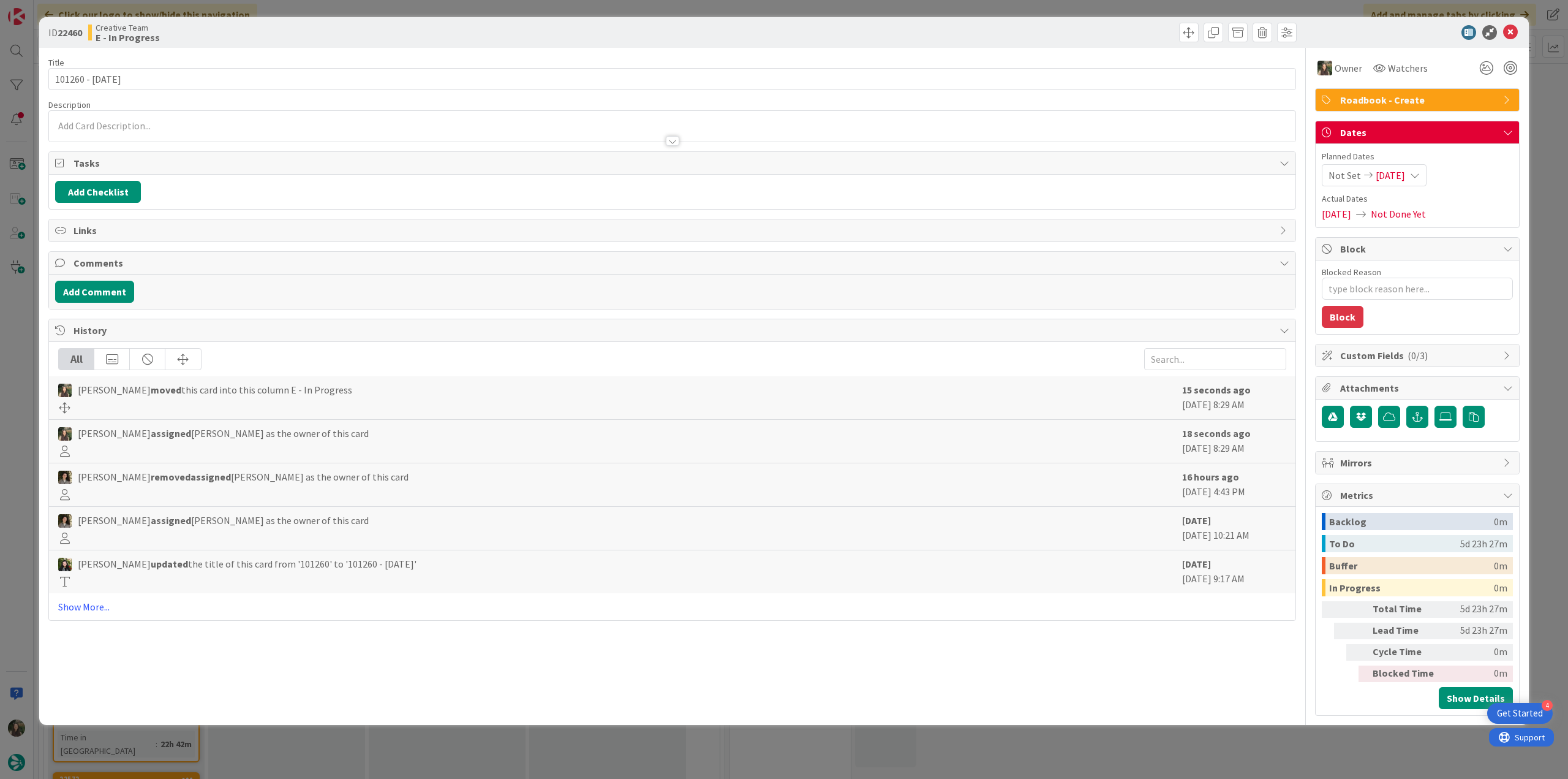
click at [27, 339] on div "ID 22460 Creative Team E - In Progress Title 13 / 128 101260 - [DATE] Descripti…" at bounding box center [784, 389] width 1568 height 779
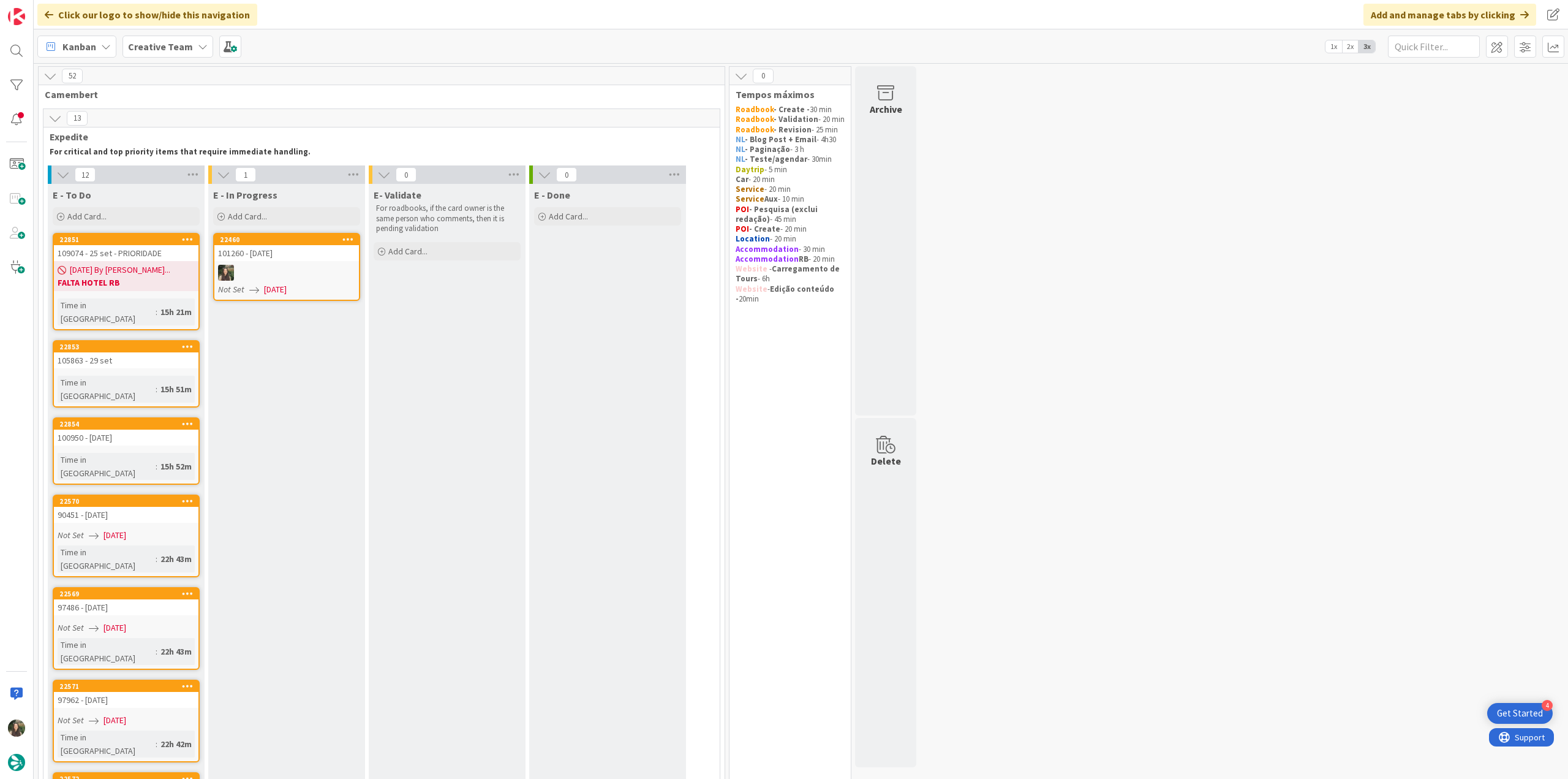
click at [128, 273] on span "[DATE] By [PERSON_NAME]..." at bounding box center [120, 270] width 101 height 13
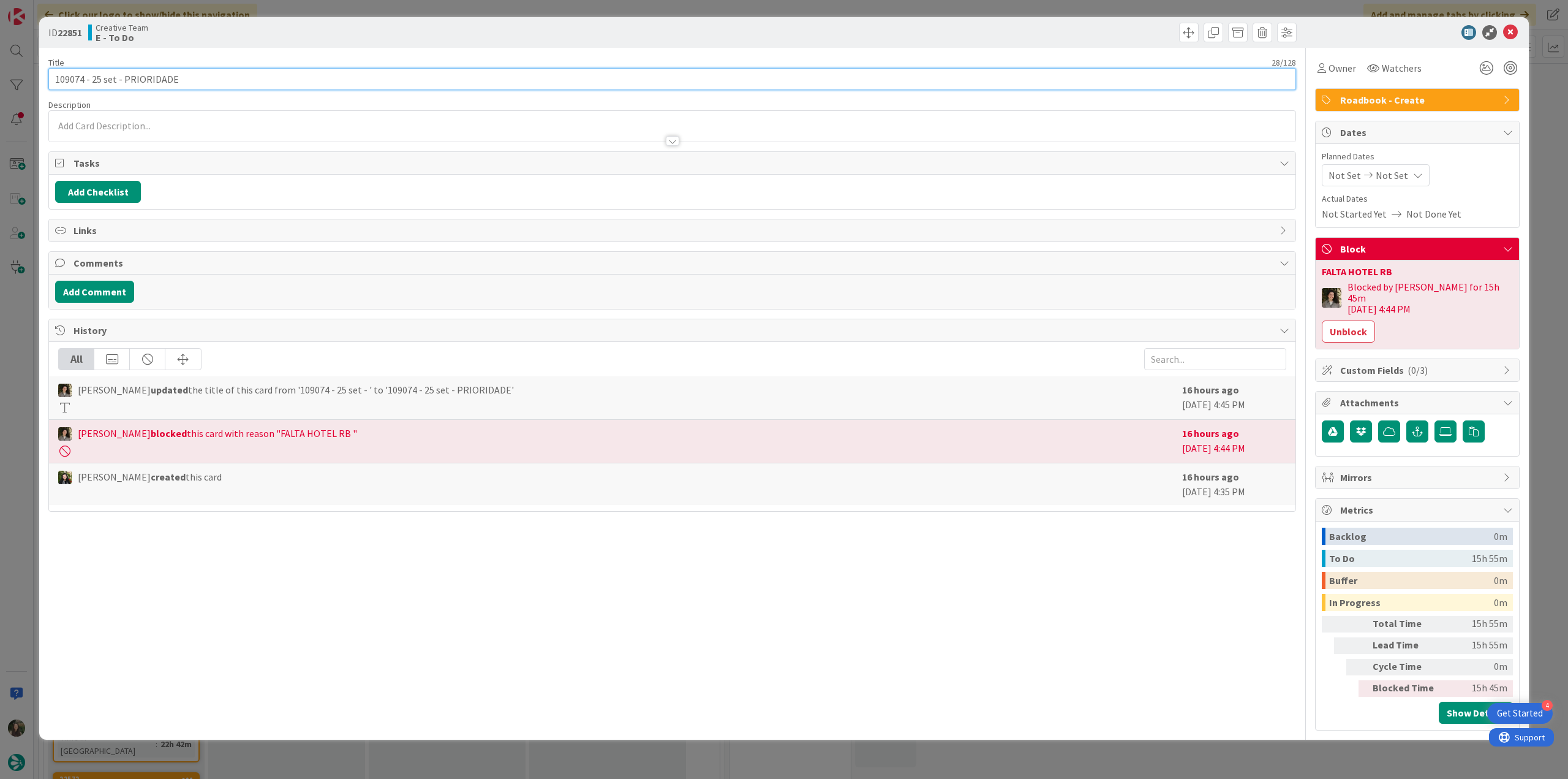
click at [63, 79] on input "109074 - 25 set - PRIORIDADE" at bounding box center [672, 79] width 1248 height 22
click at [4, 318] on div "ID 22851 Creative Team E - To Do Title 28 / 128 109074 - 25 set - PRIORIDADE De…" at bounding box center [784, 389] width 1568 height 779
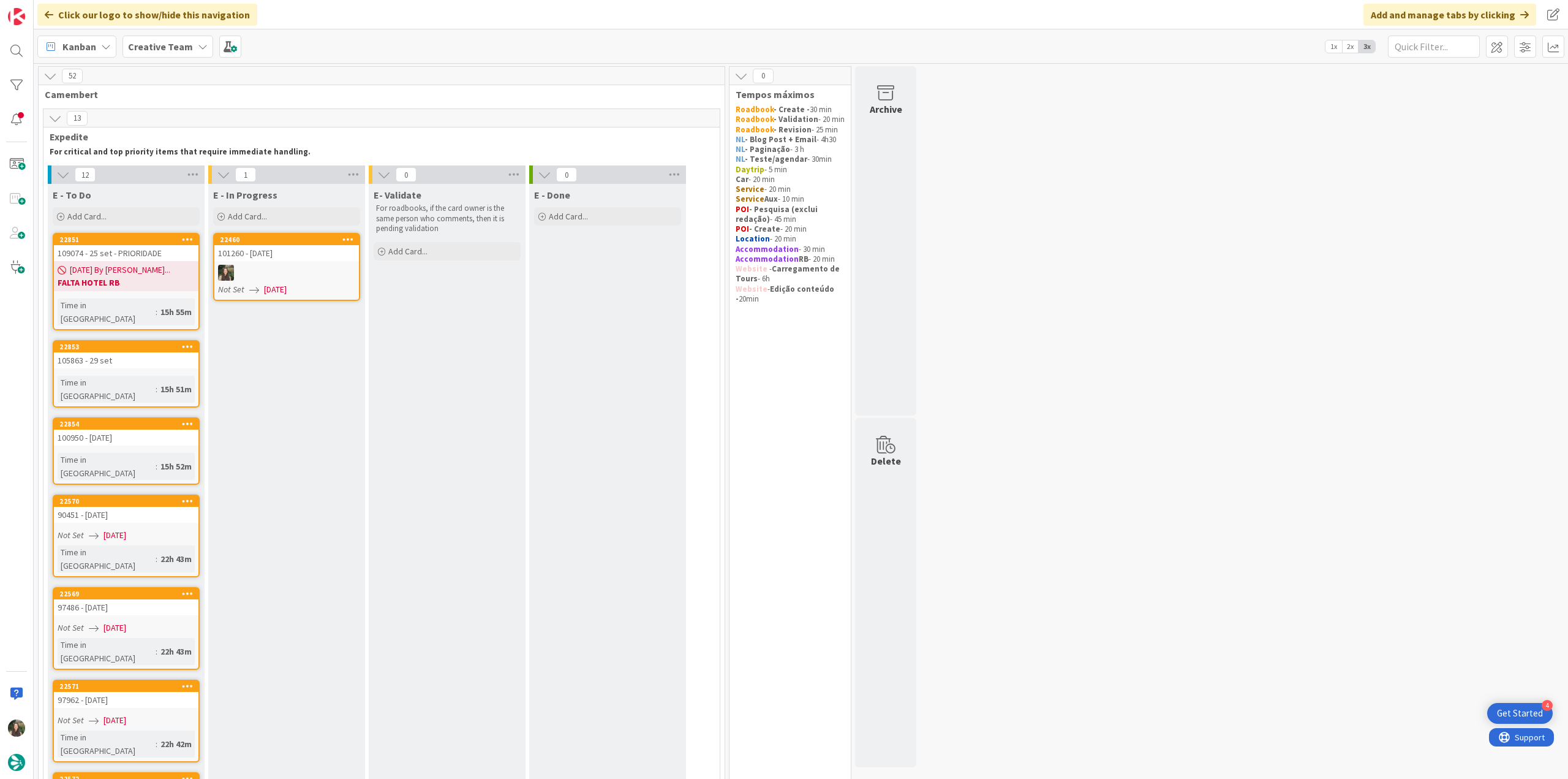
click at [300, 271] on div at bounding box center [287, 273] width 144 height 16
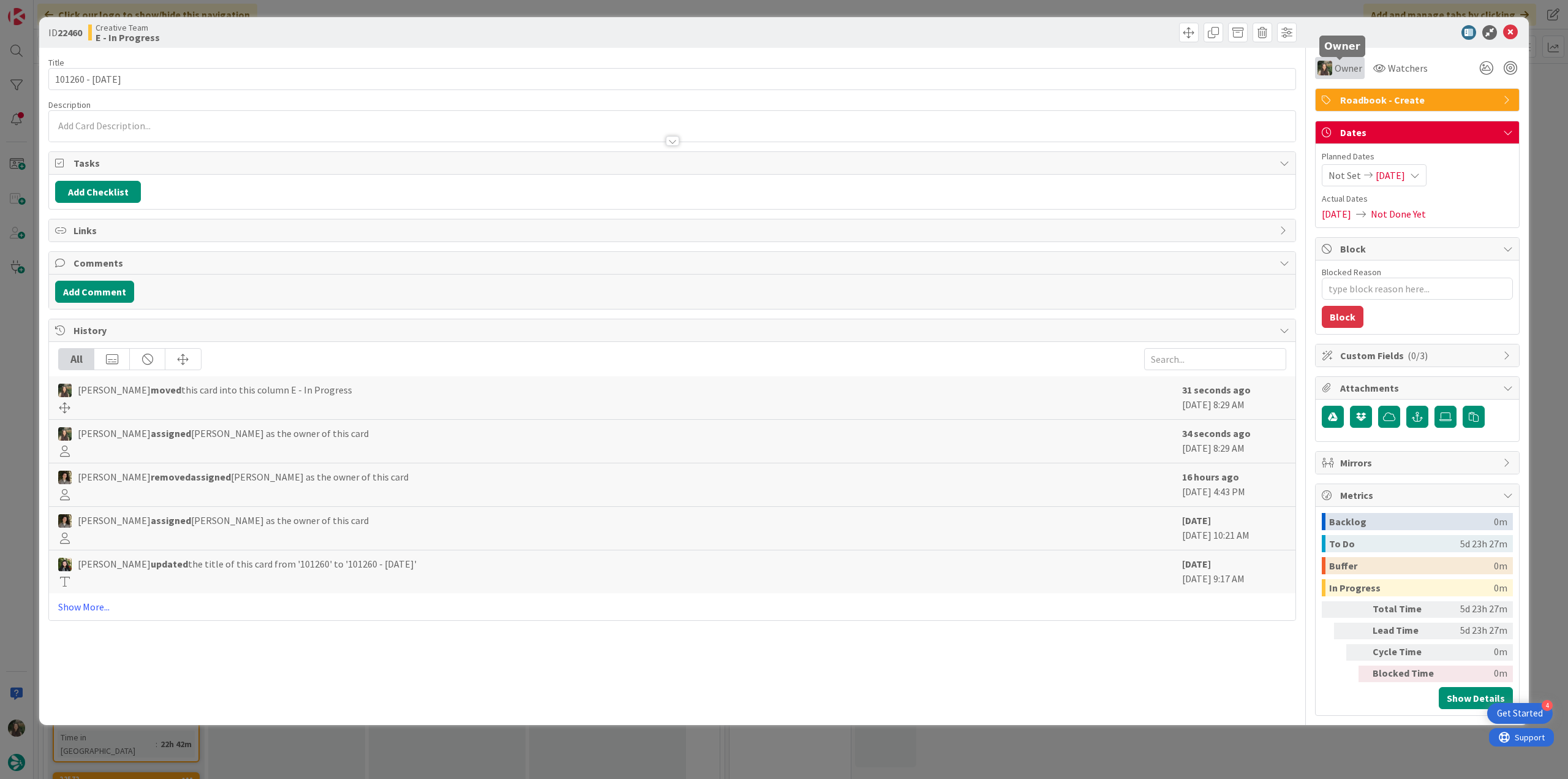
click at [1342, 66] on span "Owner" at bounding box center [1348, 68] width 28 height 15
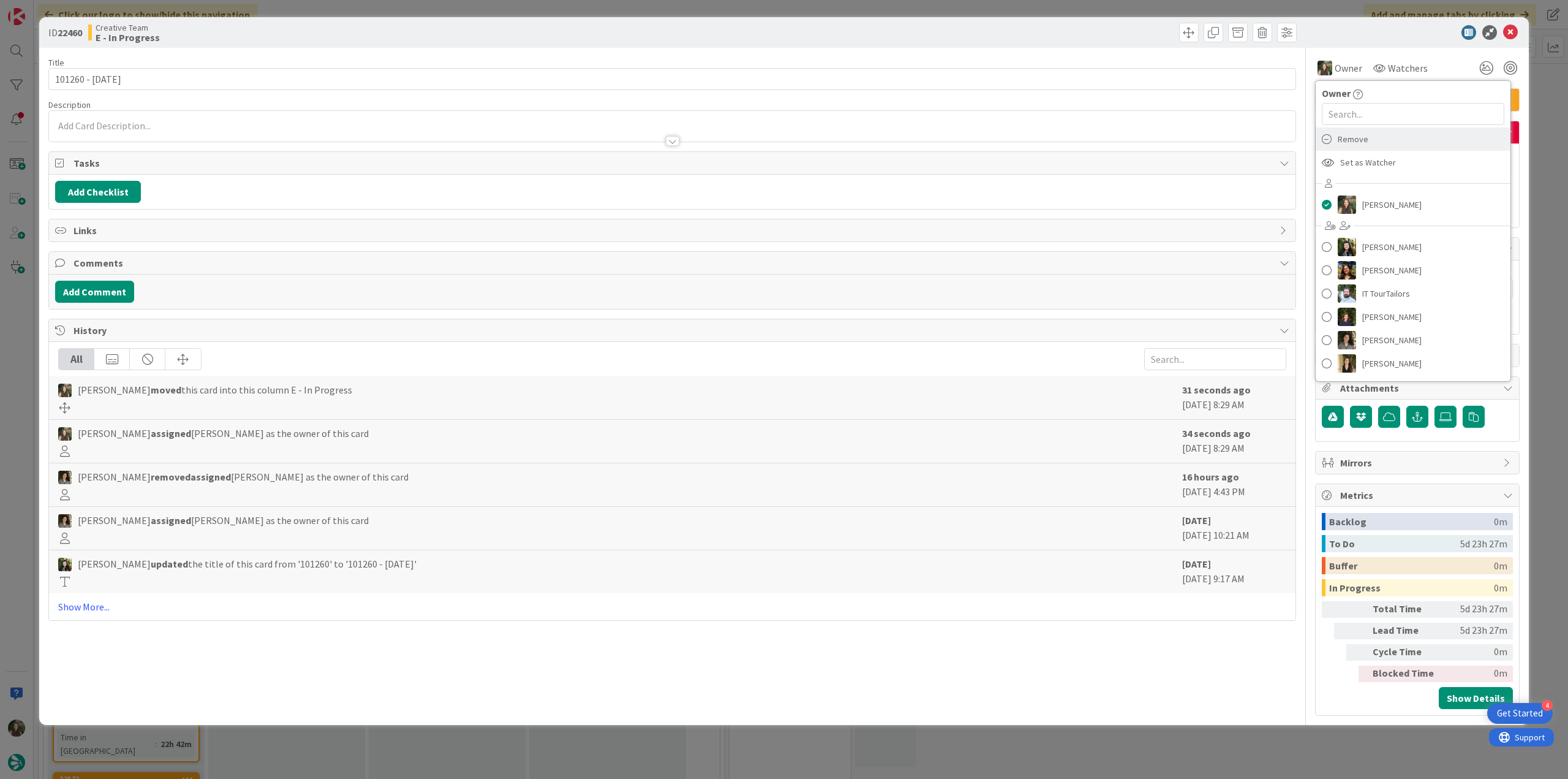
click at [1378, 141] on div "Remove" at bounding box center [1413, 139] width 195 height 23
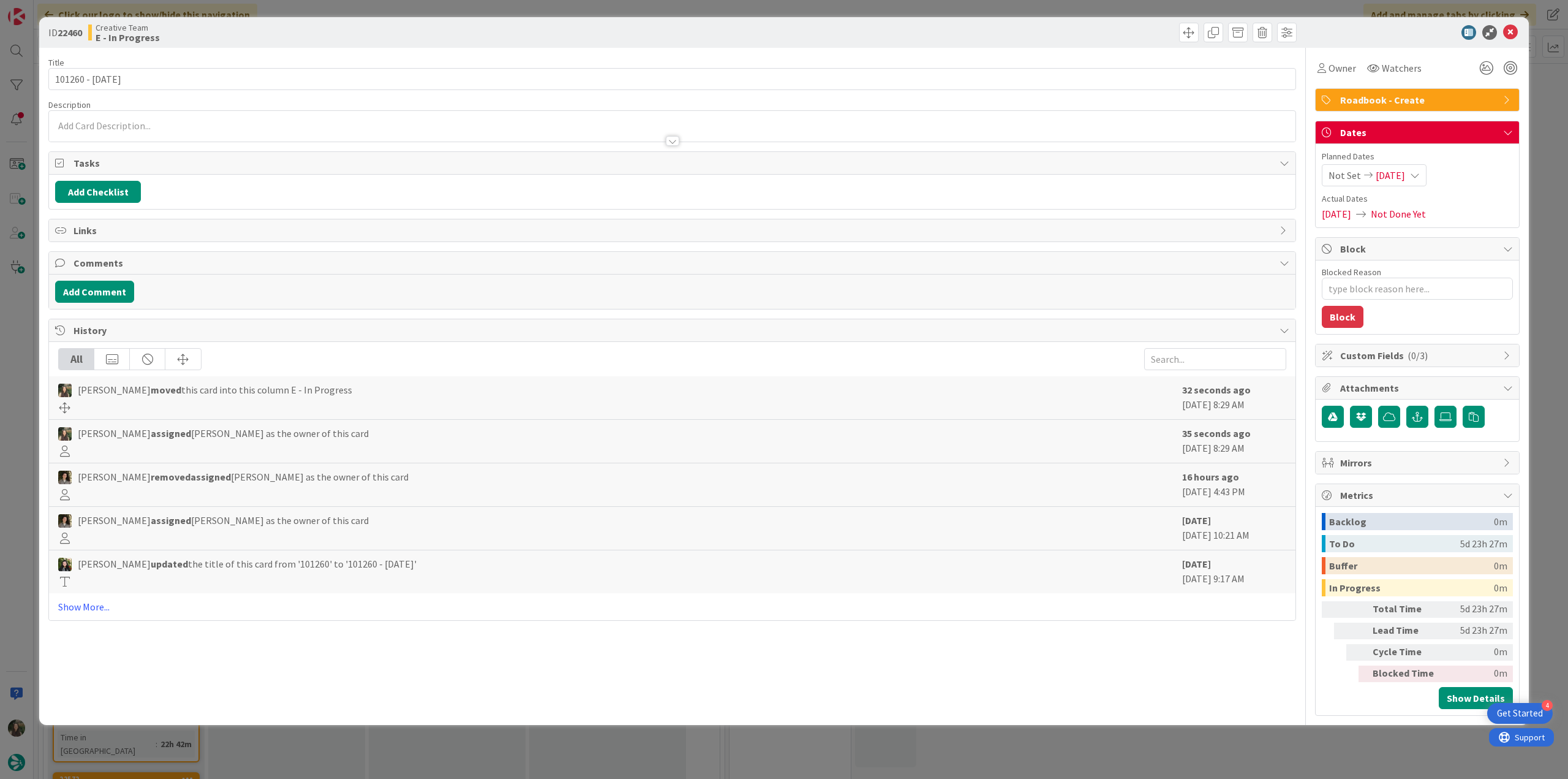
click at [1538, 106] on div "ID 22460 Creative Team E - In Progress Title 13 / 128 101260 - [DATE] Descripti…" at bounding box center [784, 389] width 1568 height 779
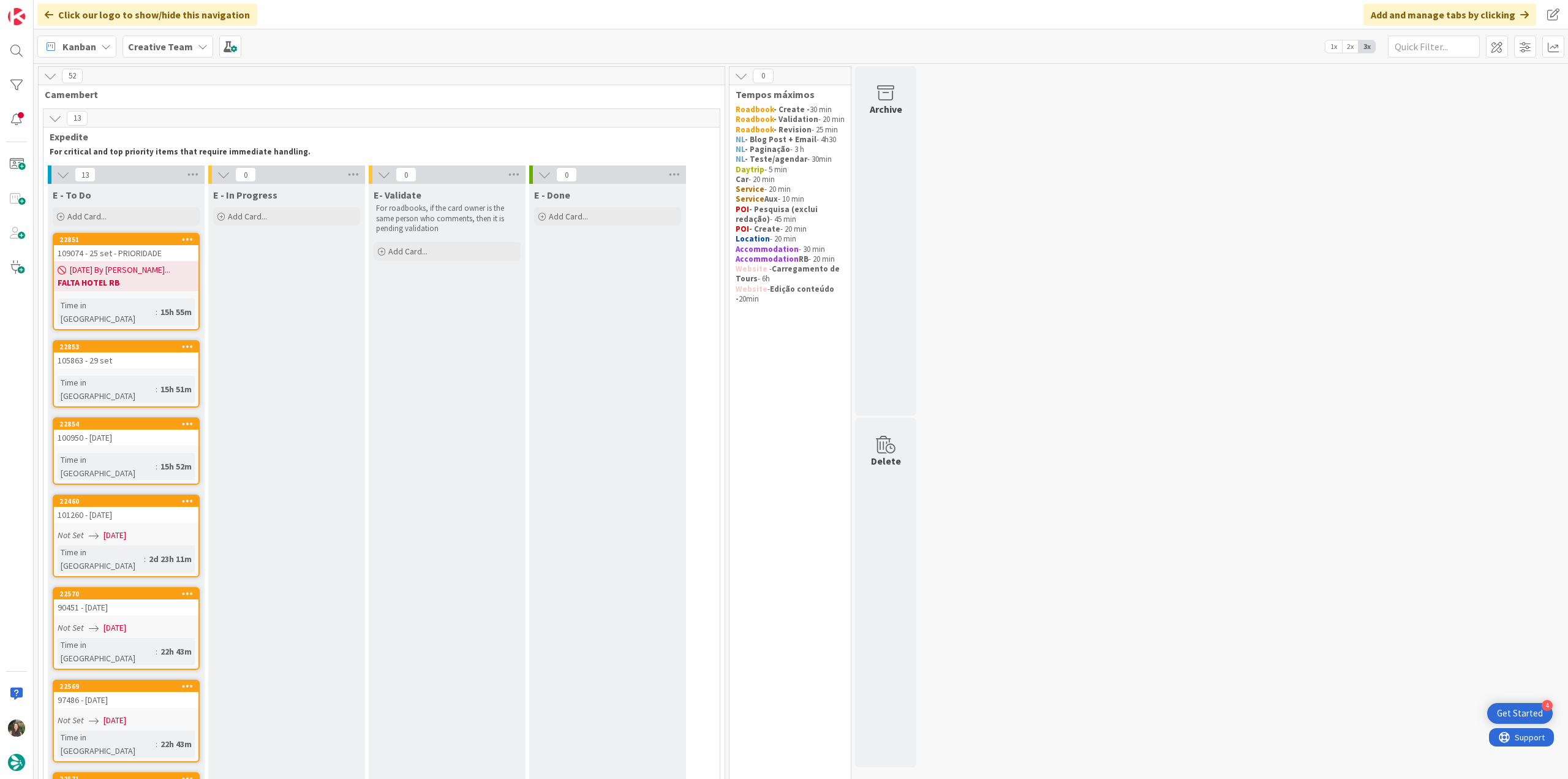
click at [147, 269] on span "[DATE] By [PERSON_NAME]..." at bounding box center [120, 270] width 101 height 13
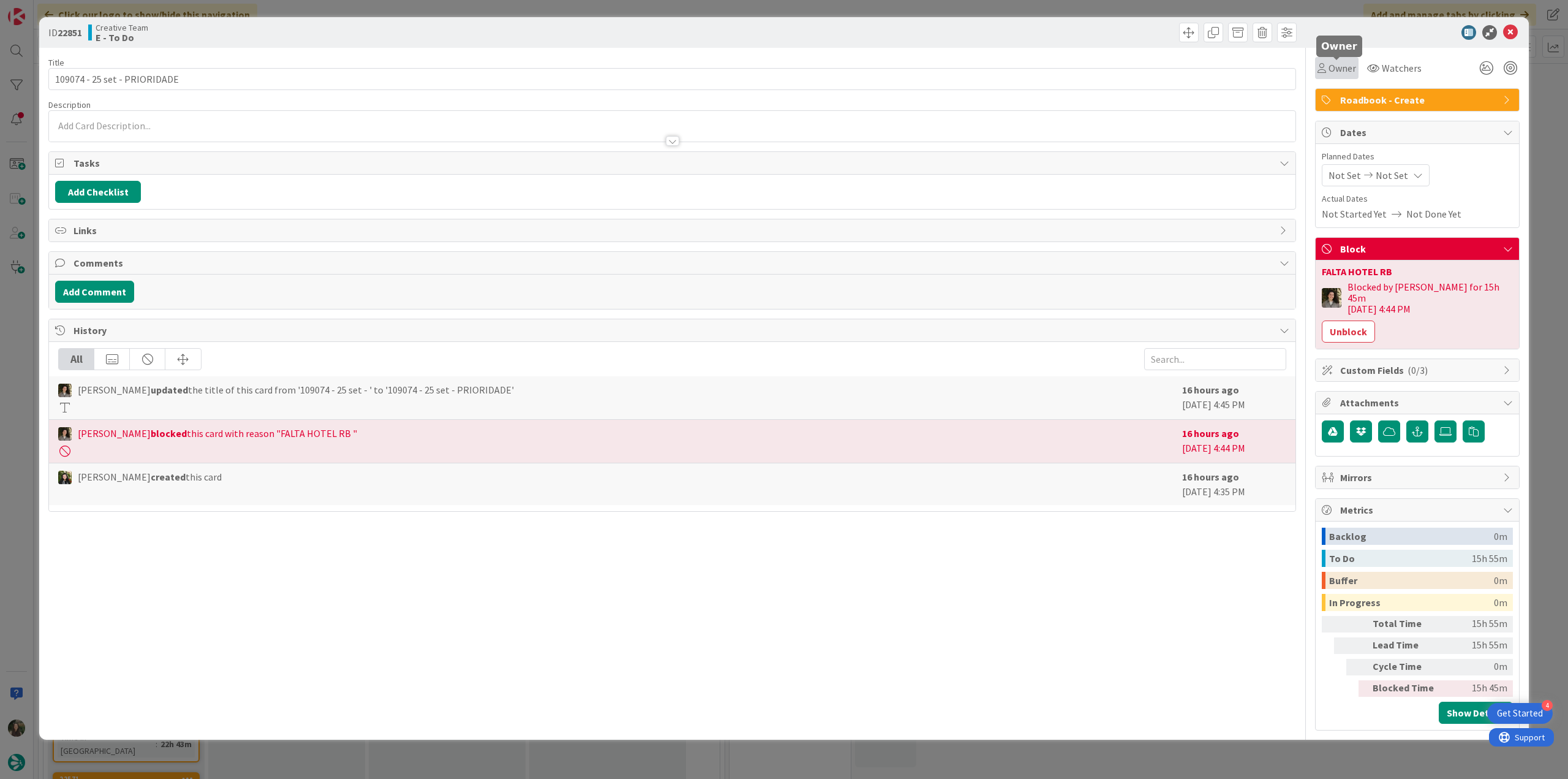
click at [1335, 74] on span "Owner" at bounding box center [1343, 68] width 28 height 15
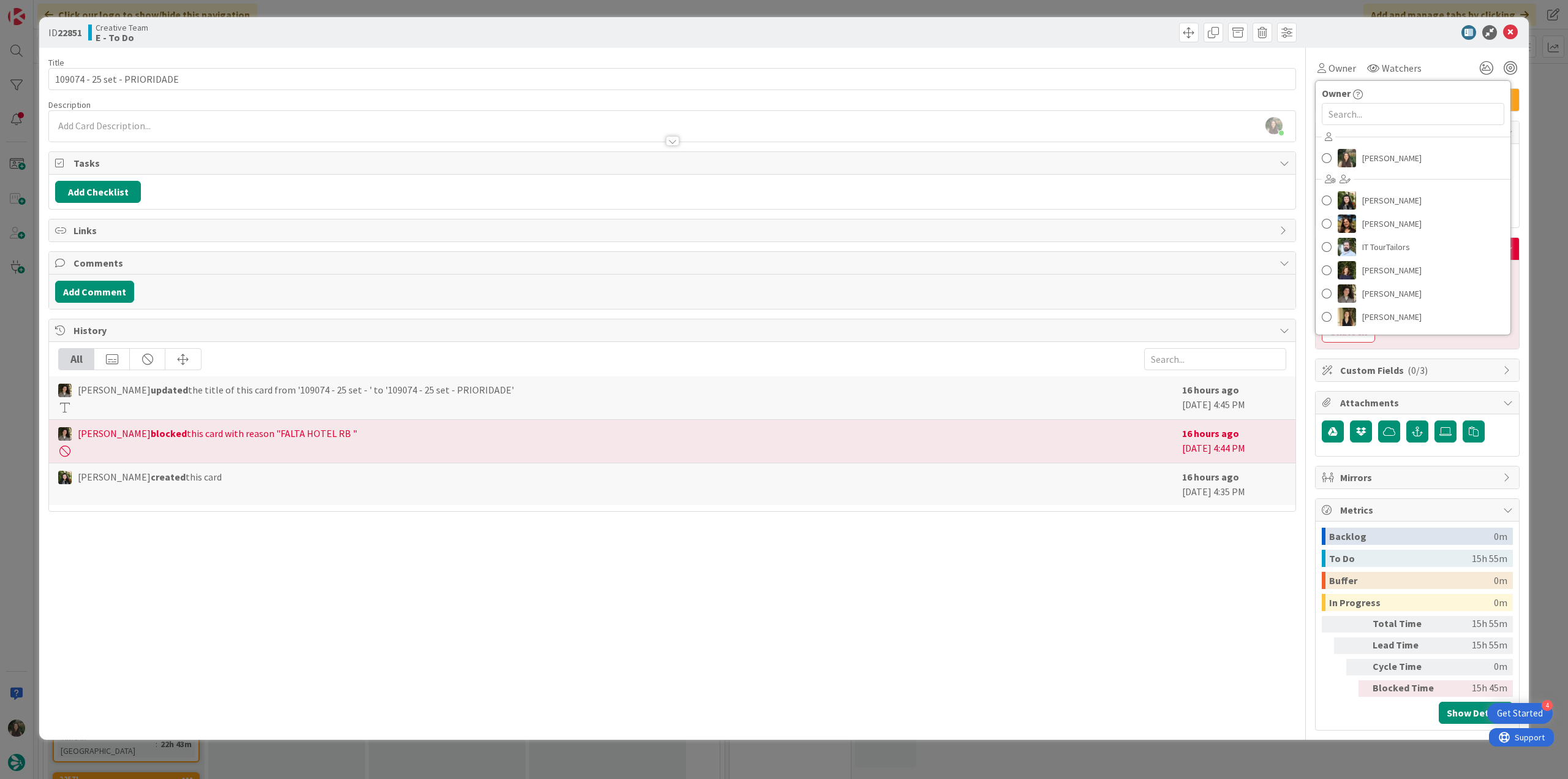
click at [1549, 96] on div "ID 22851 Creative Team E - To Do Title 28 / 128 109074 - 25 set - PRIORIDADE De…" at bounding box center [784, 389] width 1568 height 779
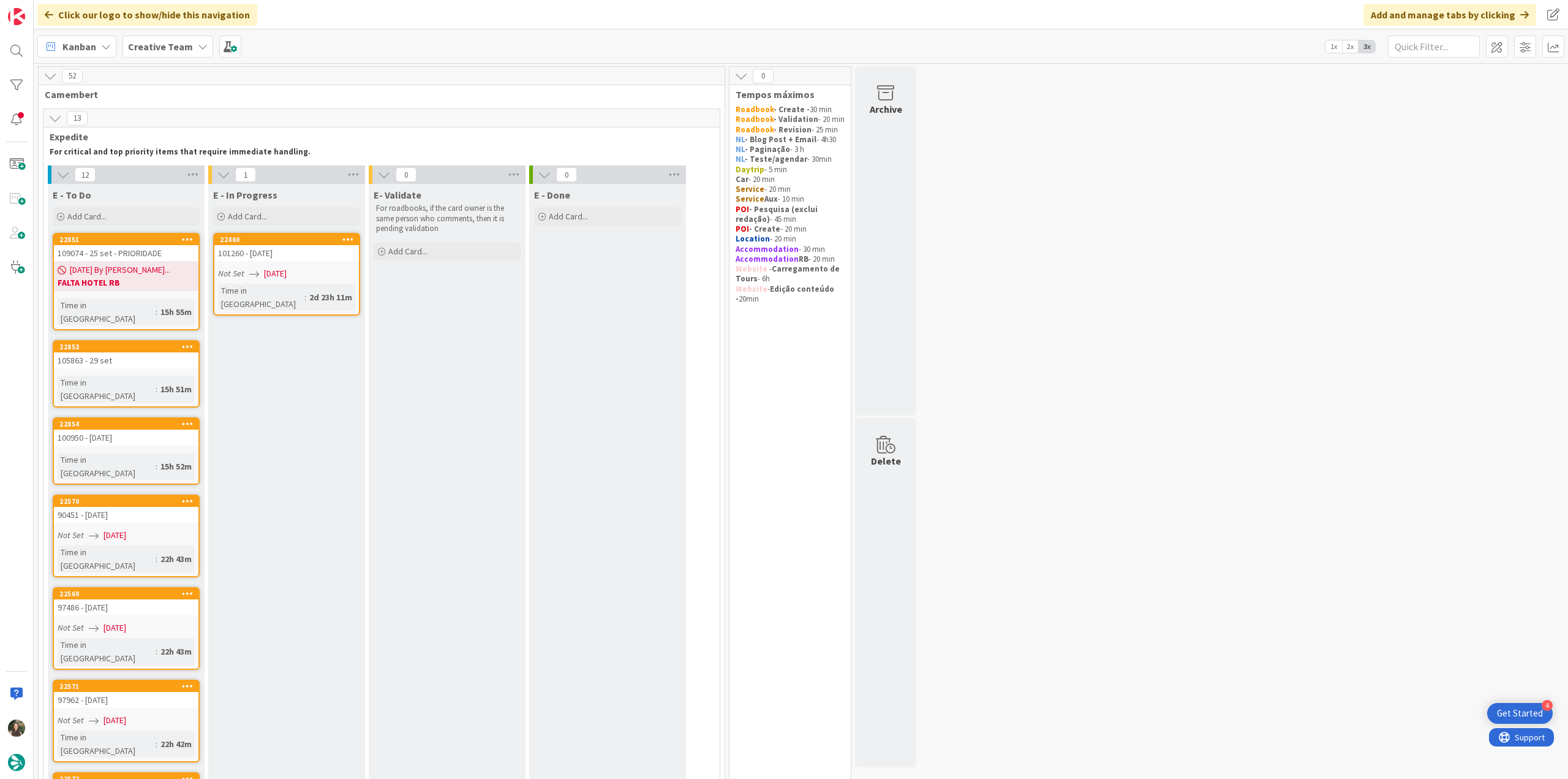
click at [300, 266] on link "22460 101260 - [DATE] Not Set [DATE] Time in [GEOGRAPHIC_DATA] : 2d 23h 11m" at bounding box center [287, 274] width 147 height 82
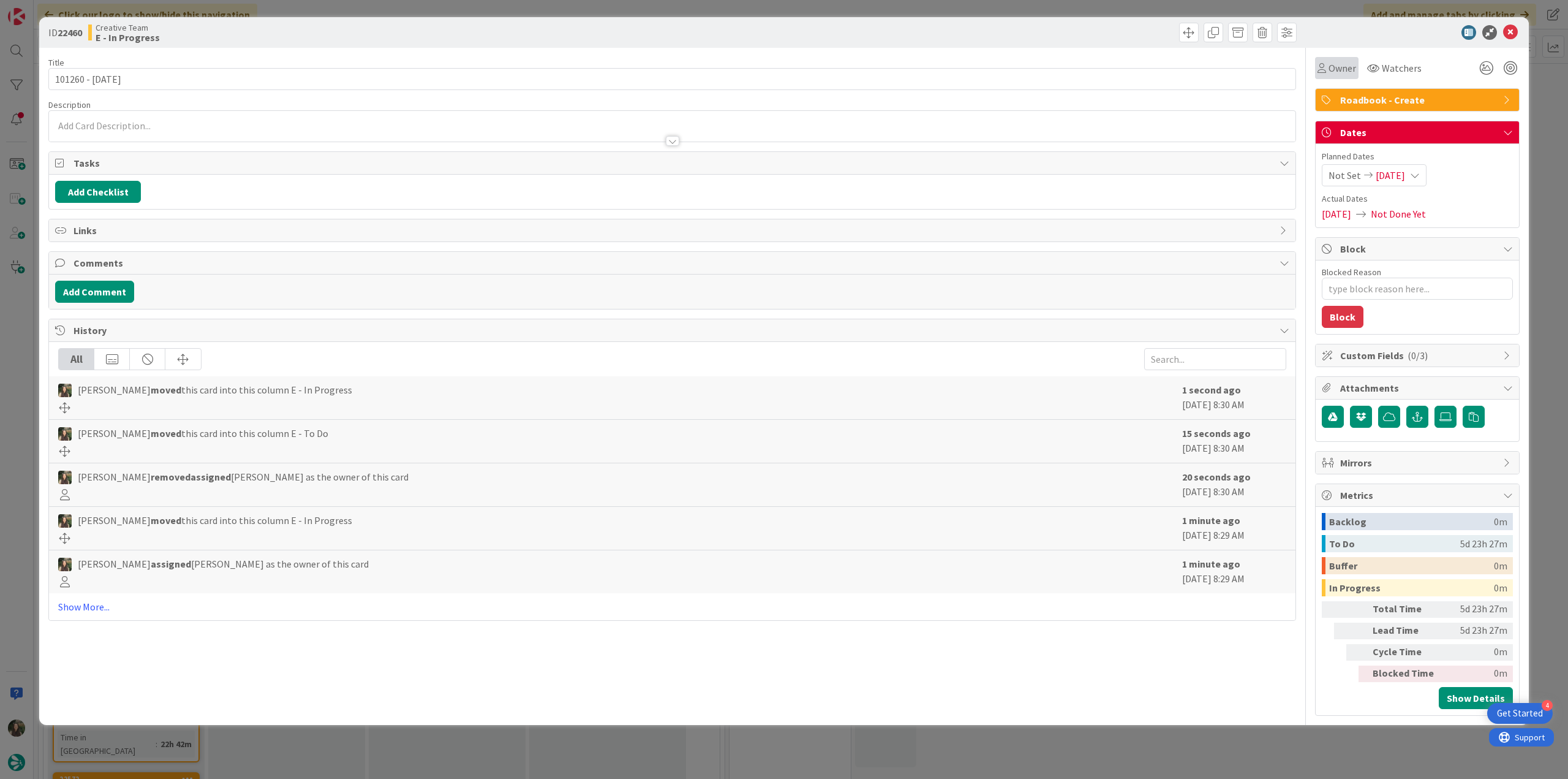
click at [1340, 77] on div "Owner" at bounding box center [1337, 68] width 44 height 22
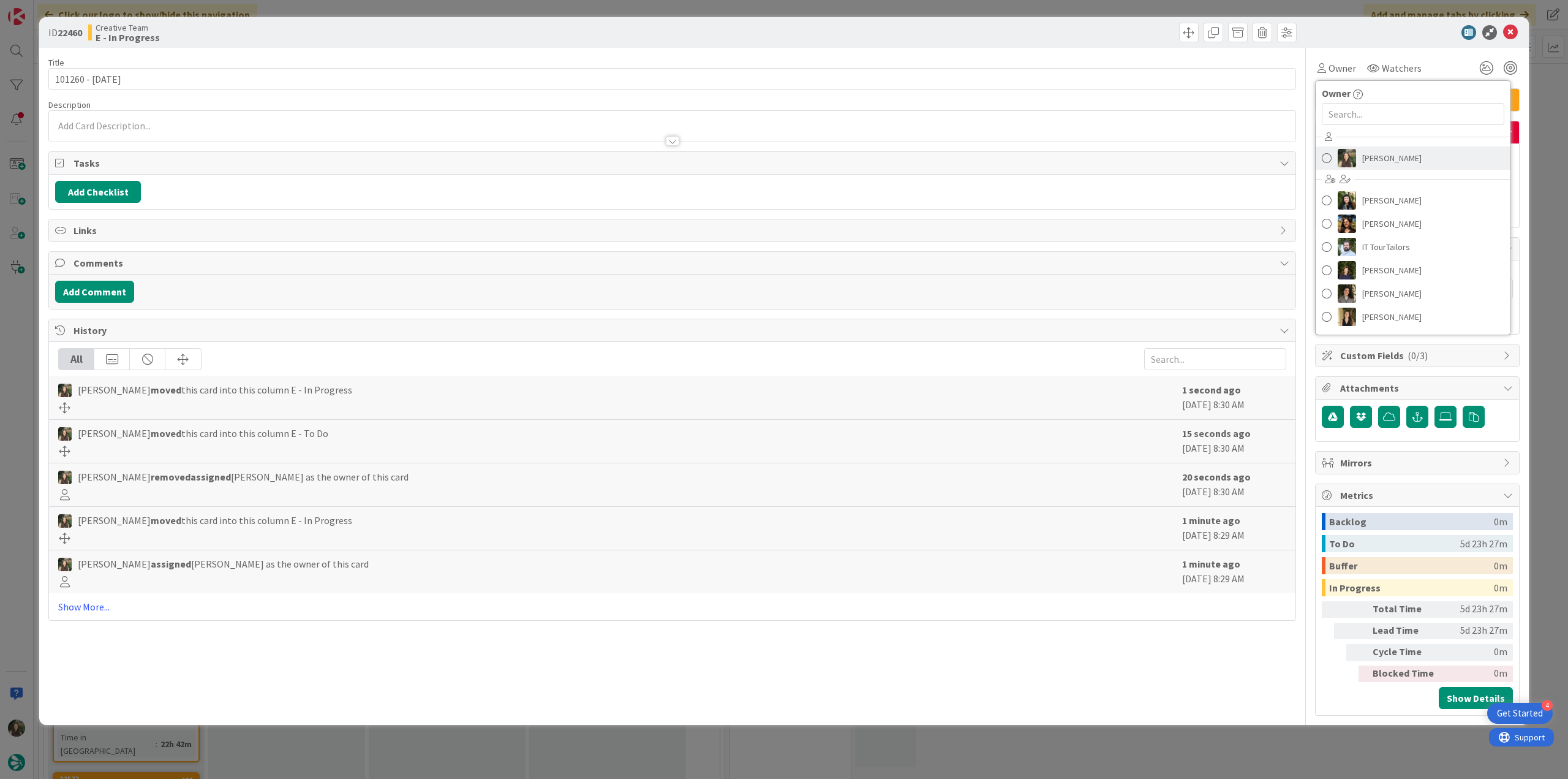
click at [1348, 153] on img at bounding box center [1347, 158] width 18 height 18
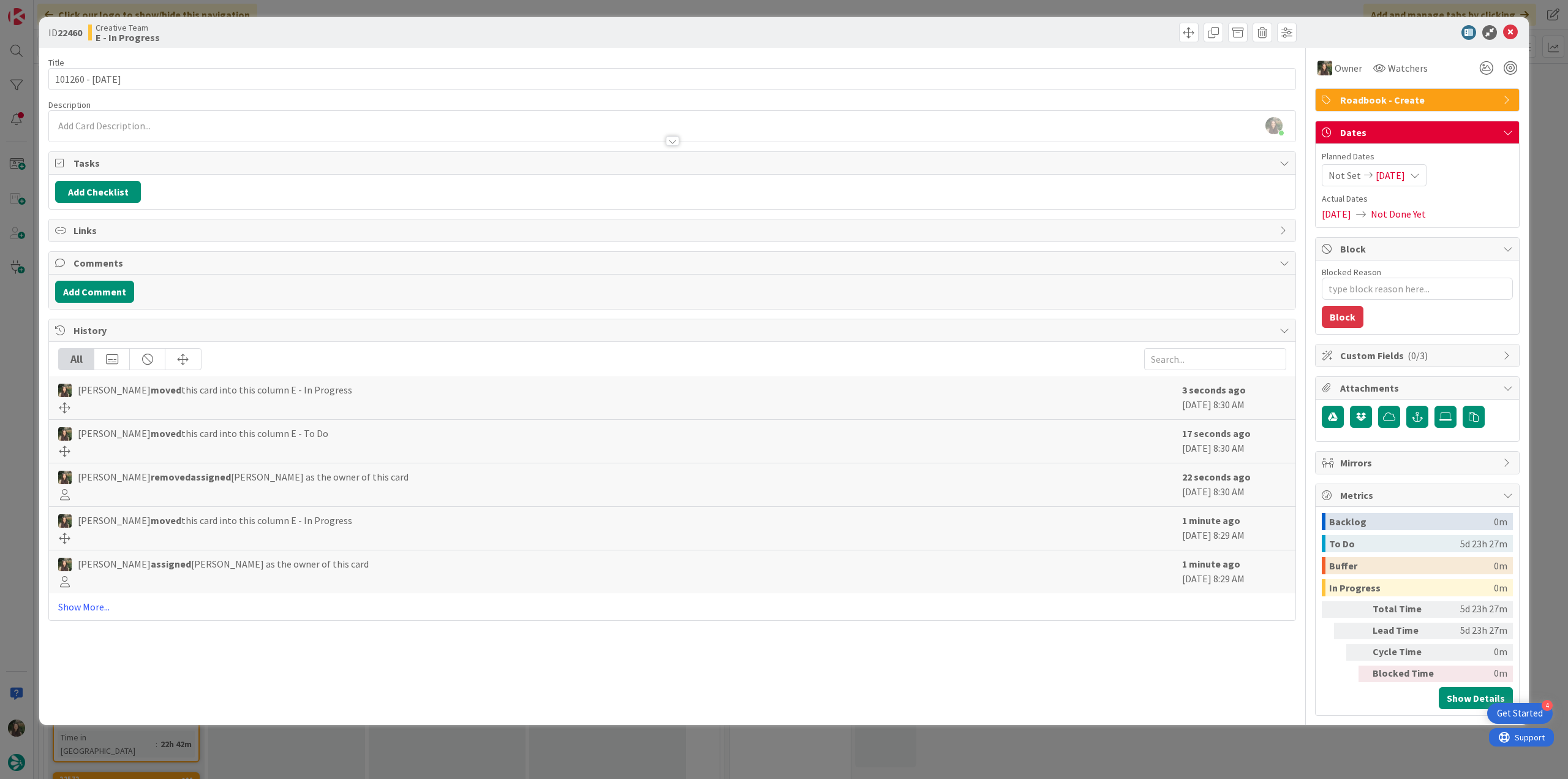
click at [1537, 89] on div "ID 22460 Creative Team E - In Progress Title 13 / 128 101260 - [DATE] Descripti…" at bounding box center [784, 389] width 1568 height 779
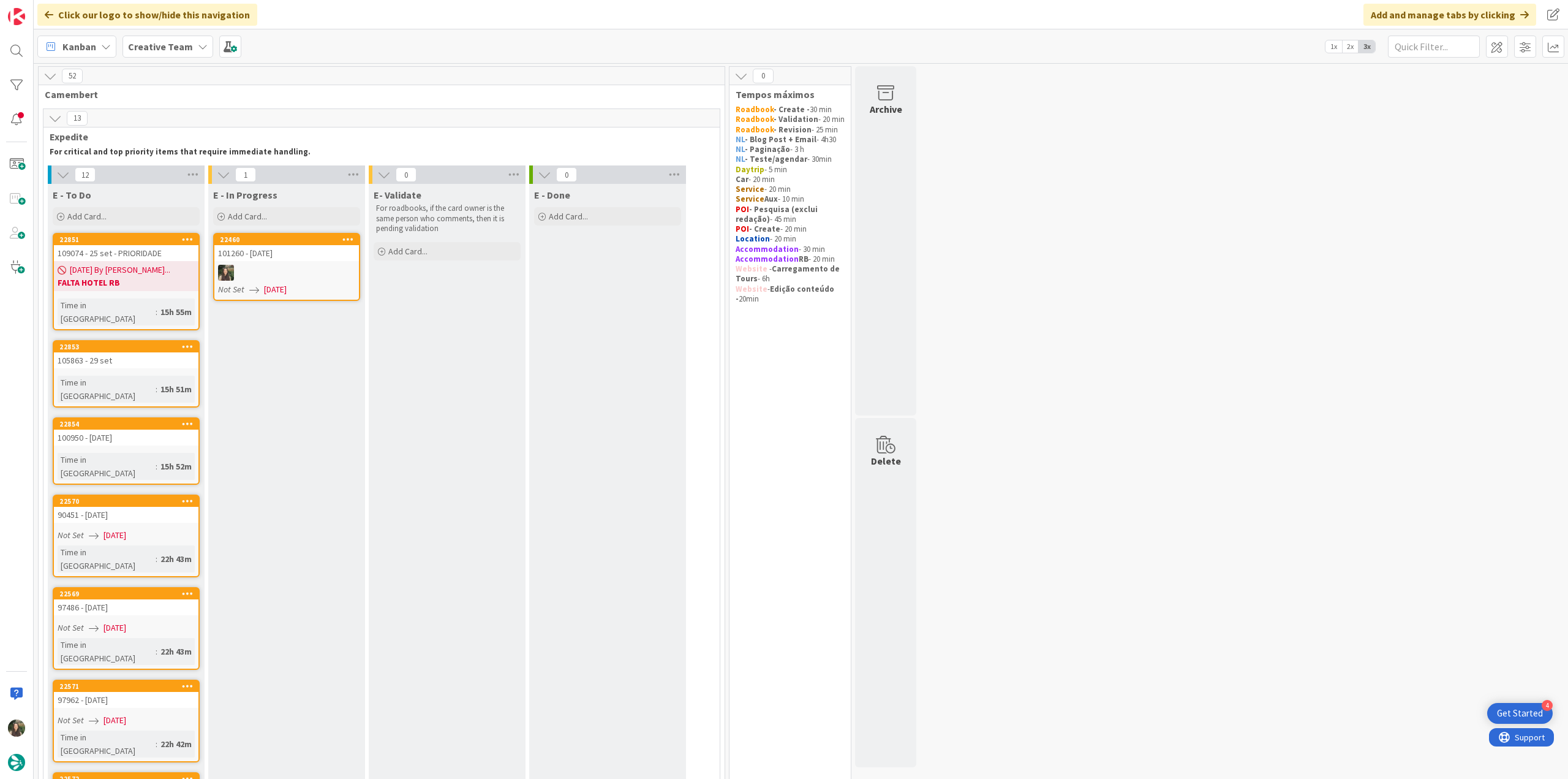
click at [307, 255] on div "101260 - [DATE]" at bounding box center [287, 253] width 144 height 16
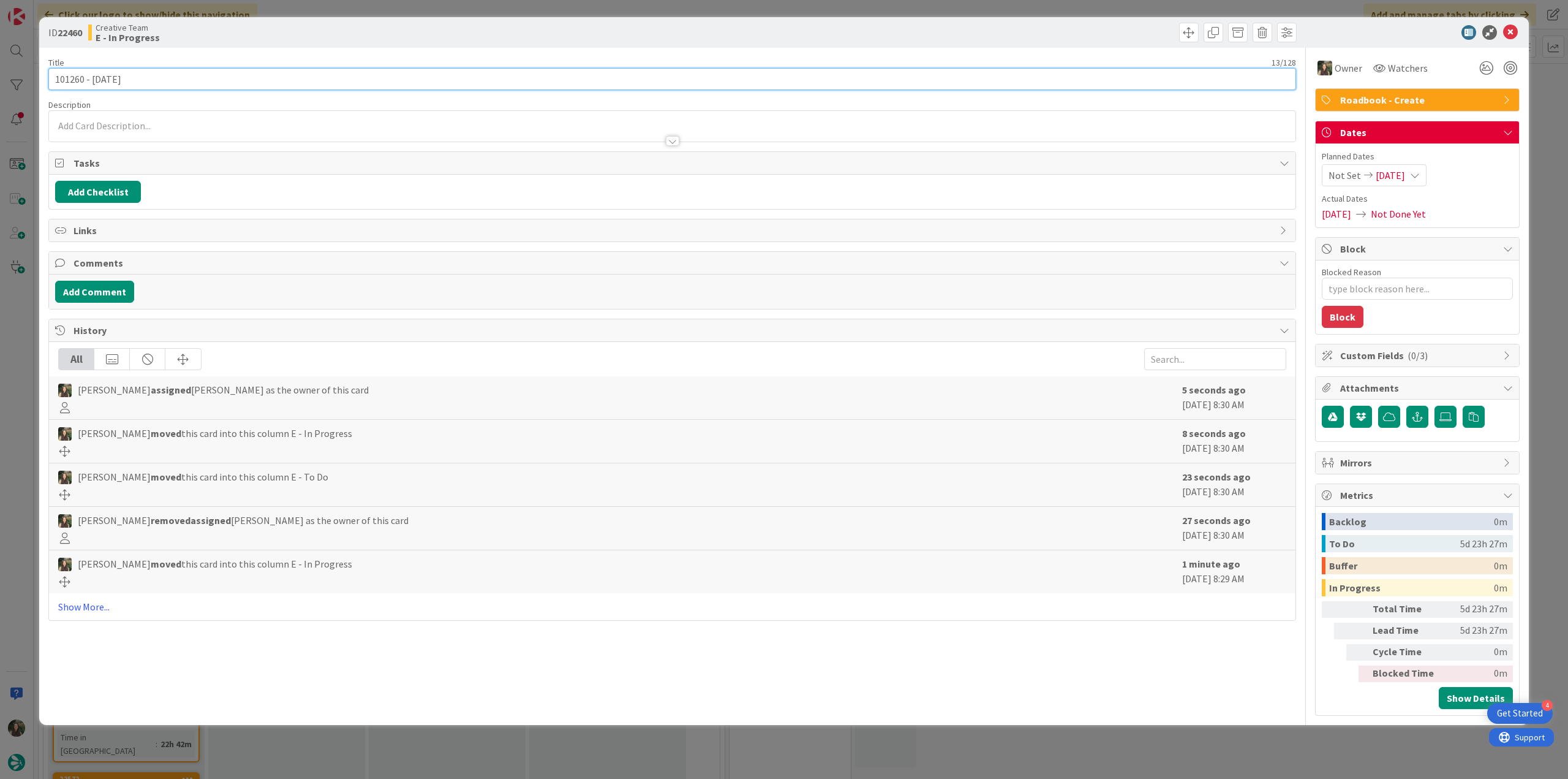
click at [68, 79] on input "101260 - [DATE]" at bounding box center [672, 79] width 1248 height 22
click at [18, 364] on div "ID 22460 Creative Team E - In Progress Title 13 / 128 101260 - [DATE] Descripti…" at bounding box center [784, 389] width 1568 height 779
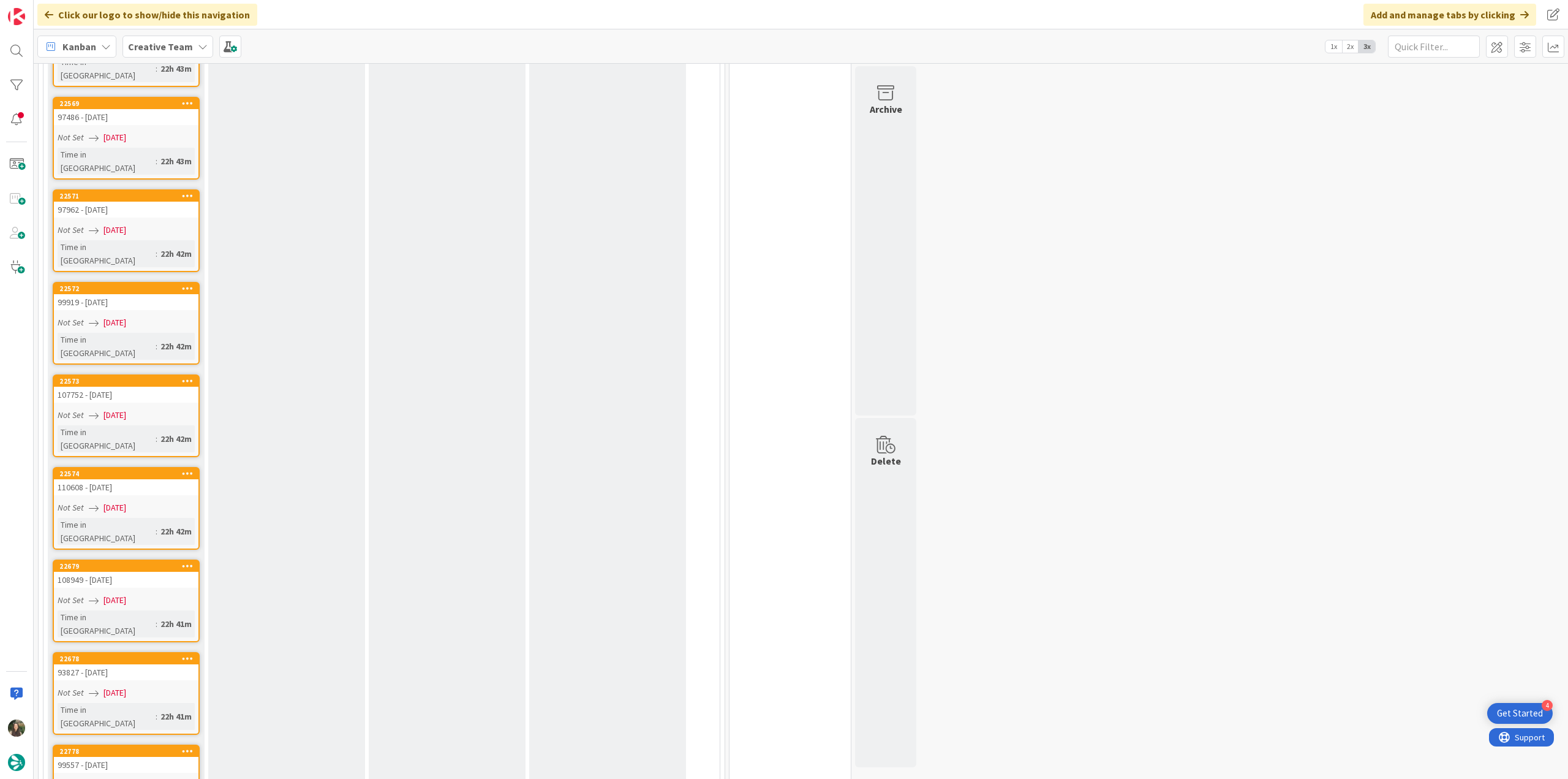
scroll to position [981, 0]
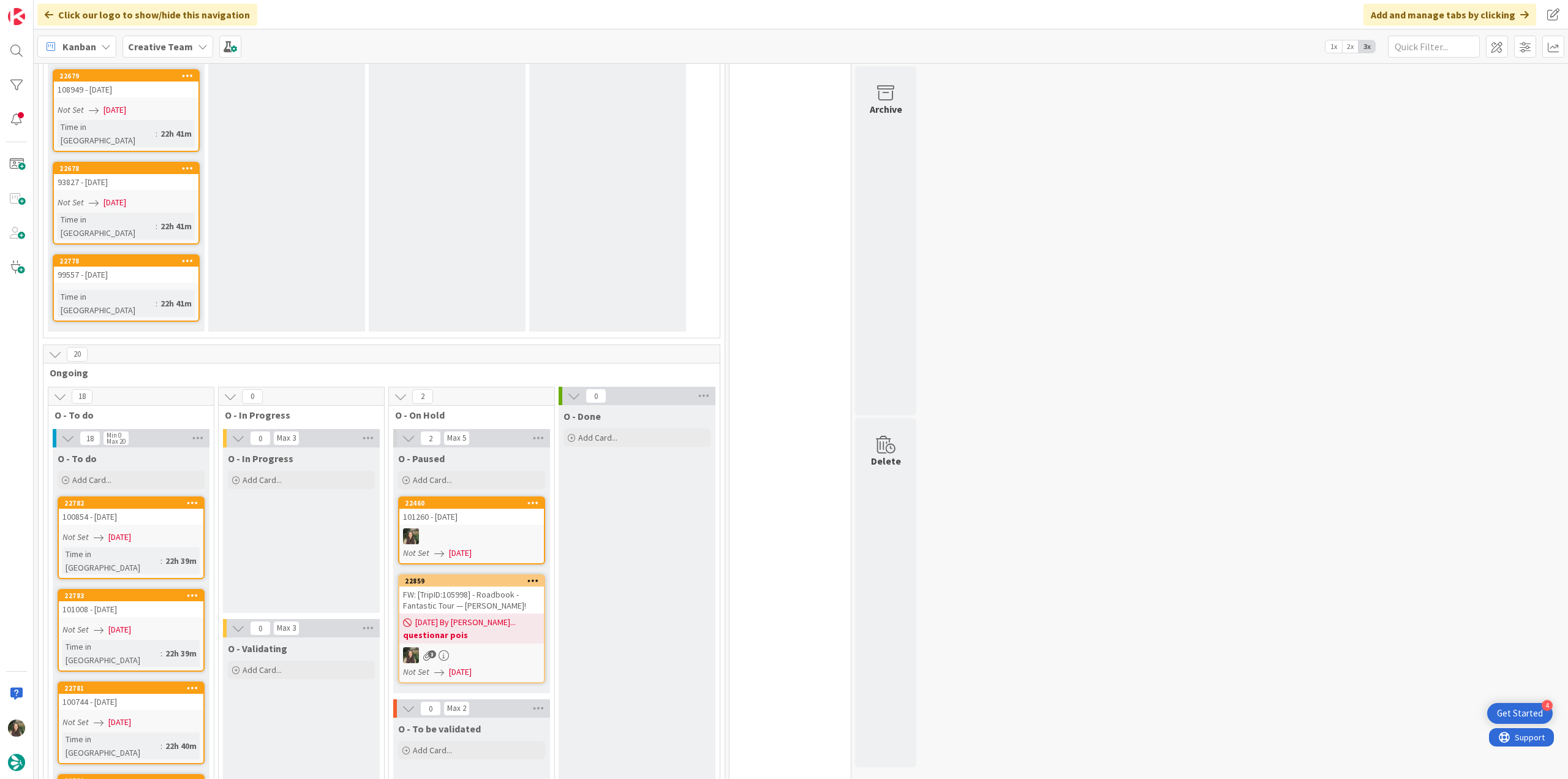
click at [508, 586] on div "FW: [TripID:105998] - Roadbook - Fantastic Tour — [PERSON_NAME]!" at bounding box center [471, 599] width 144 height 27
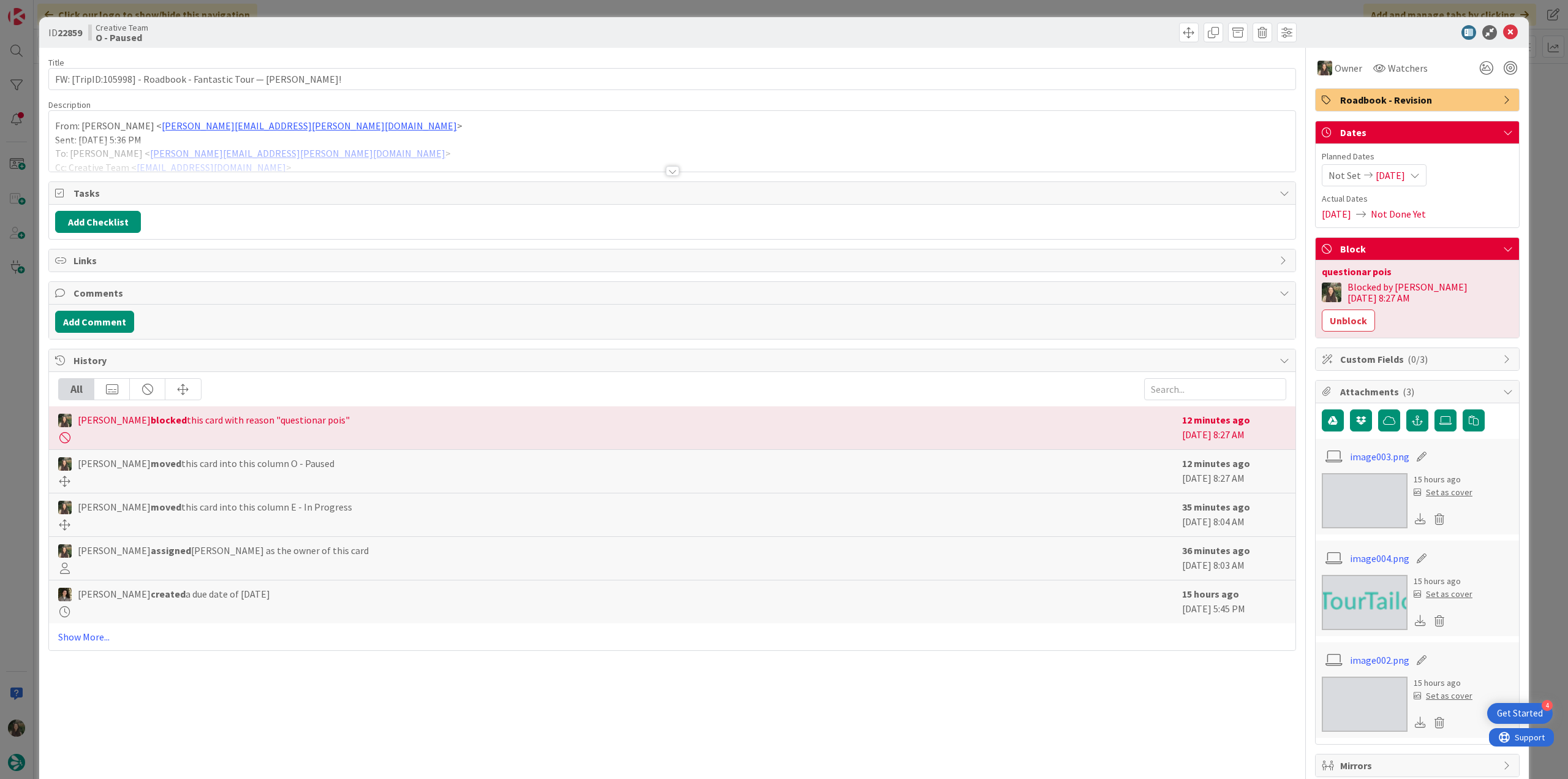
click at [309, 151] on div at bounding box center [672, 156] width 1247 height 31
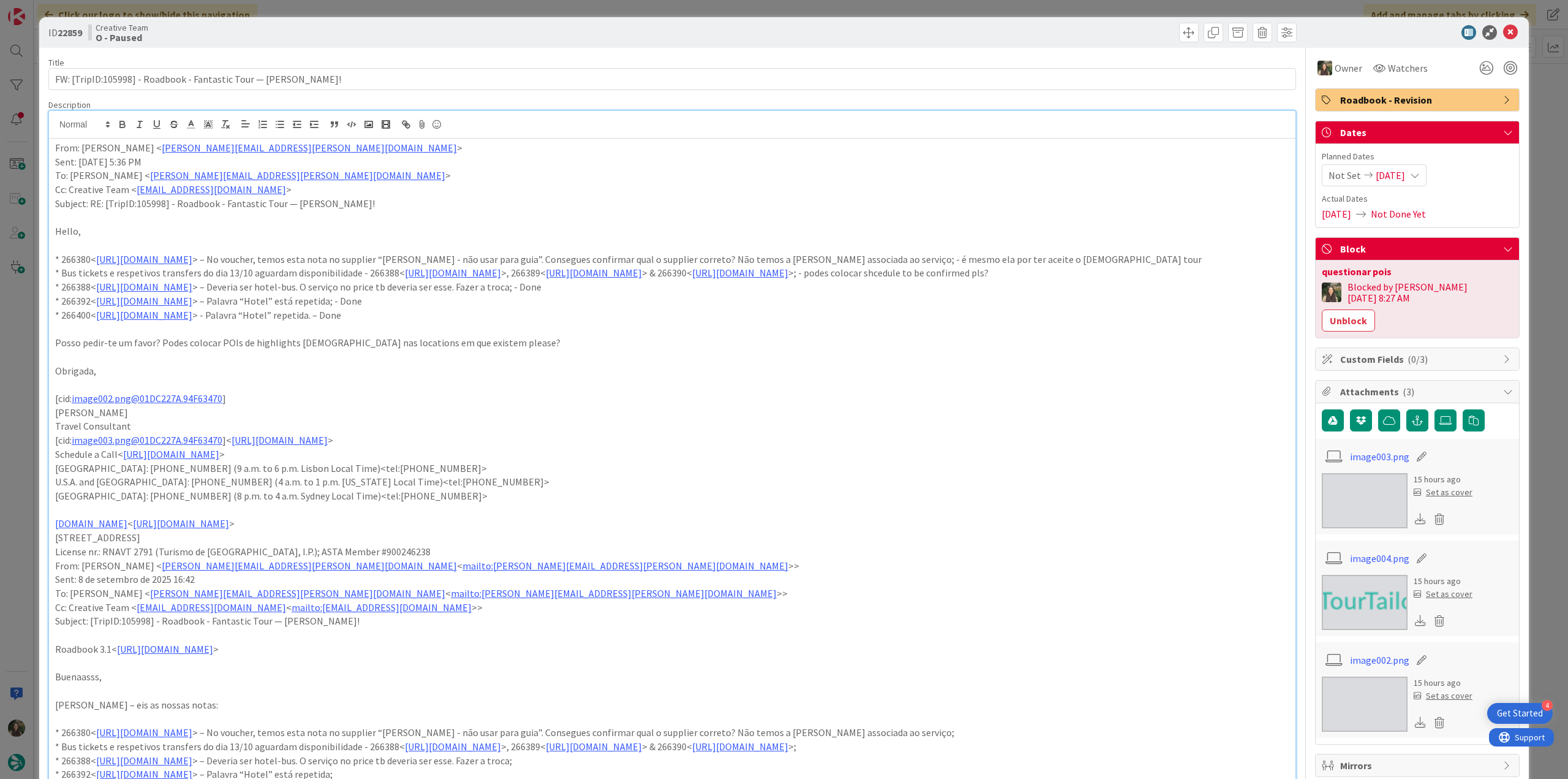
scroll to position [1059, 0]
drag, startPoint x: 54, startPoint y: 373, endPoint x: 504, endPoint y: 372, distance: 450.0
click at [504, 372] on div "From: [PERSON_NAME] < [PERSON_NAME][EMAIL_ADDRESS][PERSON_NAME][DOMAIN_NAME] > …" at bounding box center [672, 619] width 1247 height 962
copy p "Posso pedir-te um favor? Podes colocar POIs de highlights [DEMOGRAPHIC_DATA] na…"
click at [1533, 148] on div "ID 22859 Creative Team O - Paused Title 62 / 128 FW: [TripID:105998] - Roadbook…" at bounding box center [784, 389] width 1568 height 779
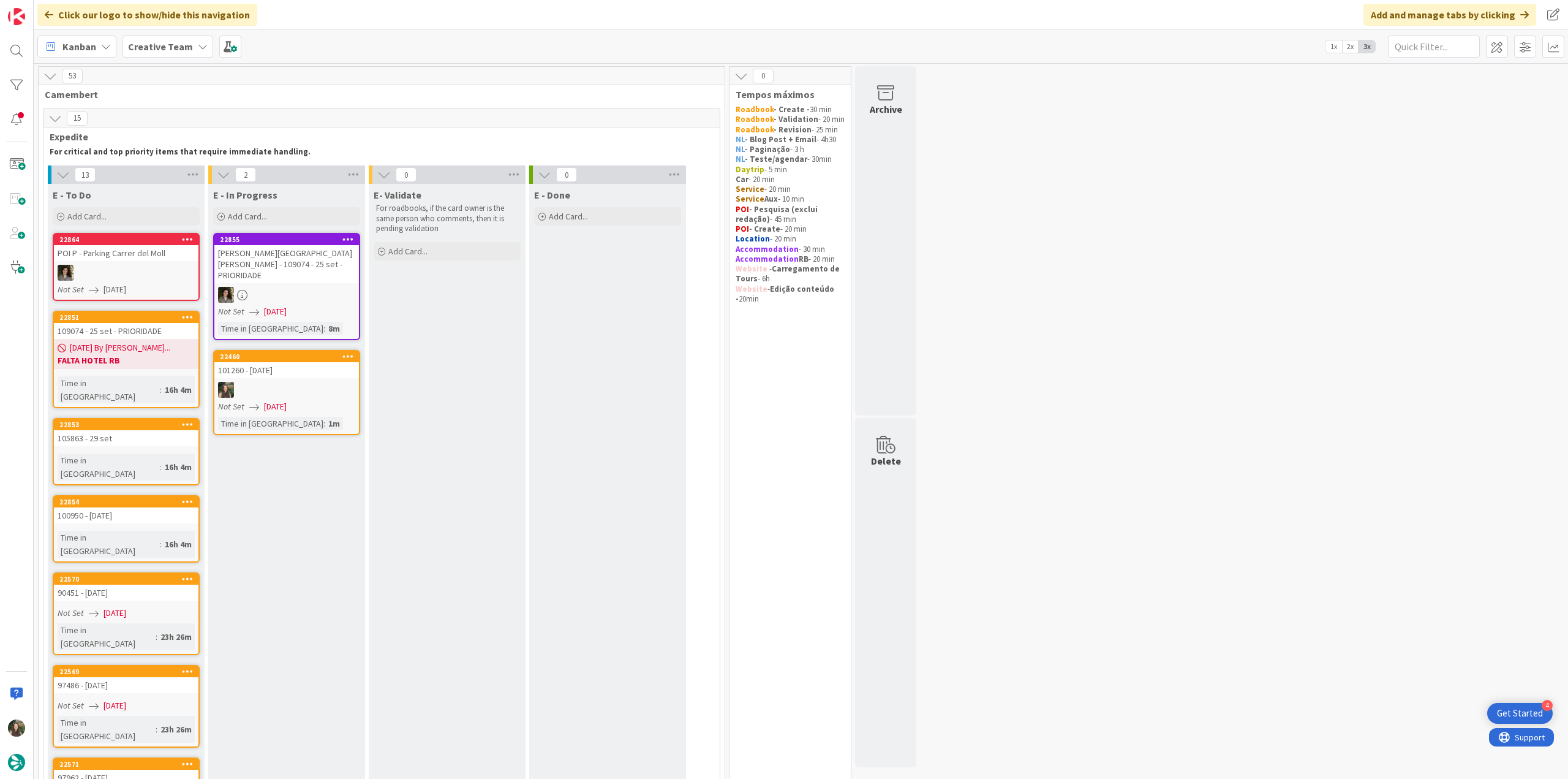
click at [273, 382] on div at bounding box center [287, 390] width 144 height 16
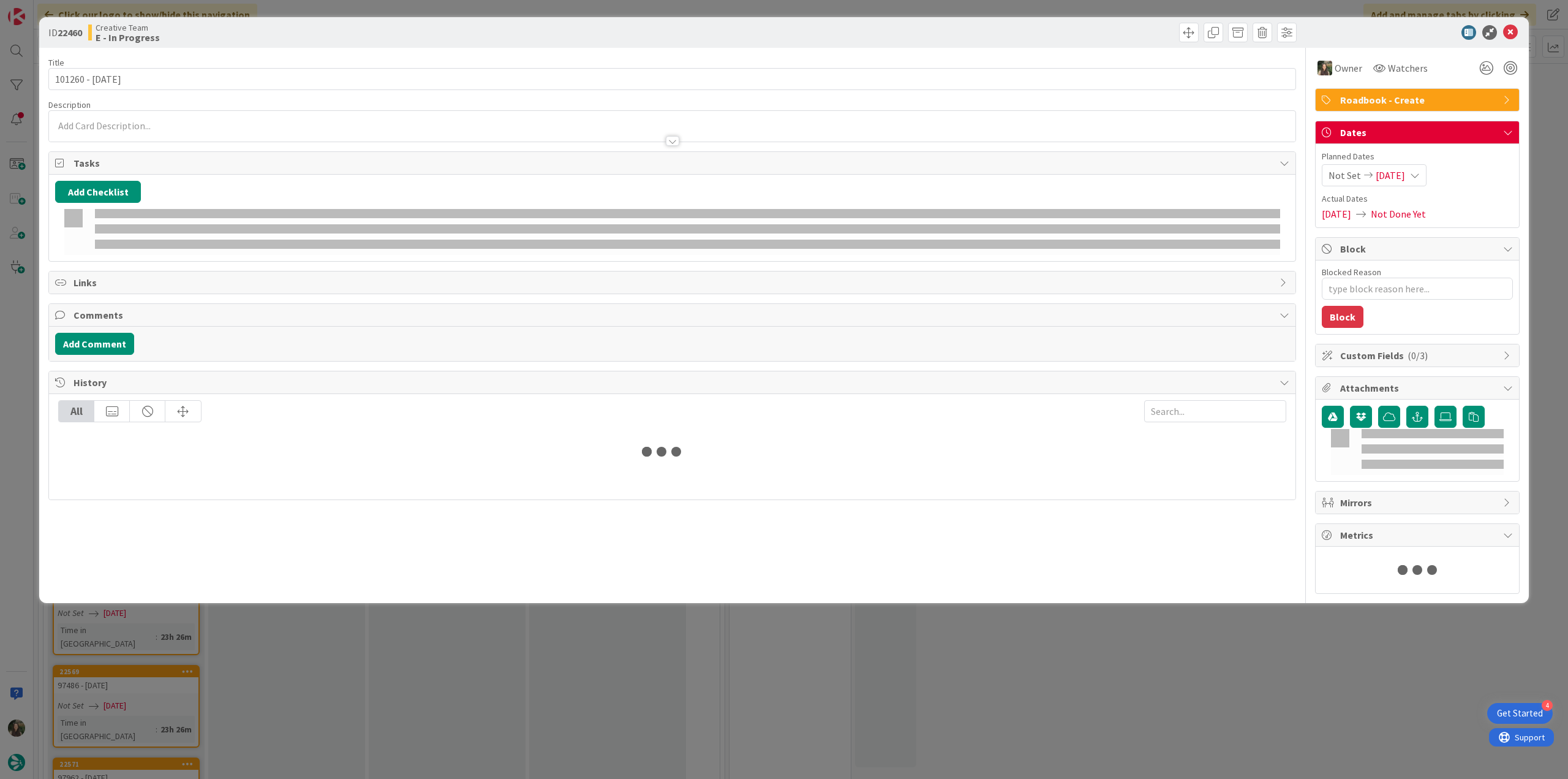
type textarea "x"
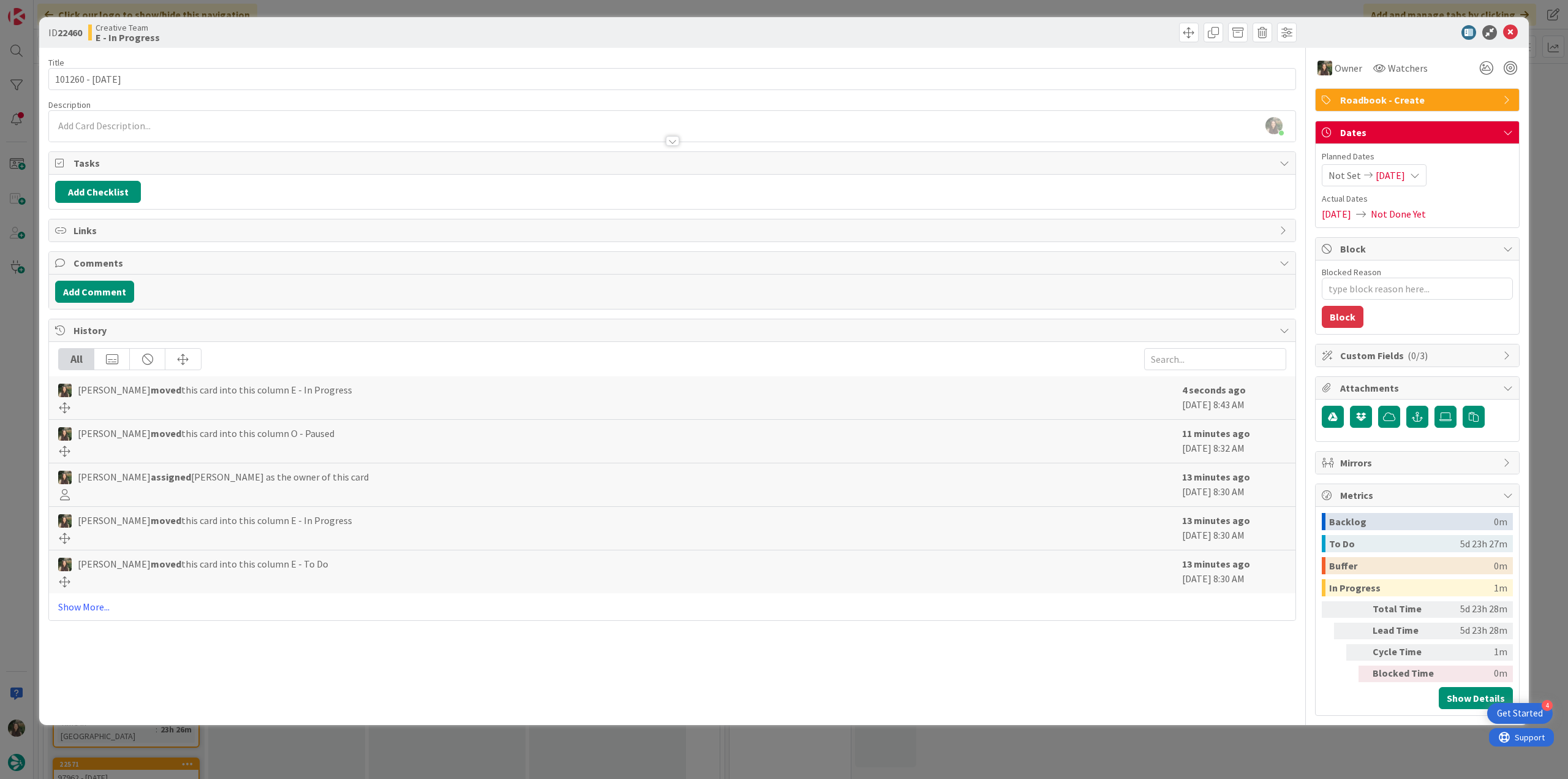
click at [2, 338] on div "ID 22460 Creative Team E - In Progress Title 13 / 128 101260 - [DATE] Descripti…" at bounding box center [784, 389] width 1568 height 779
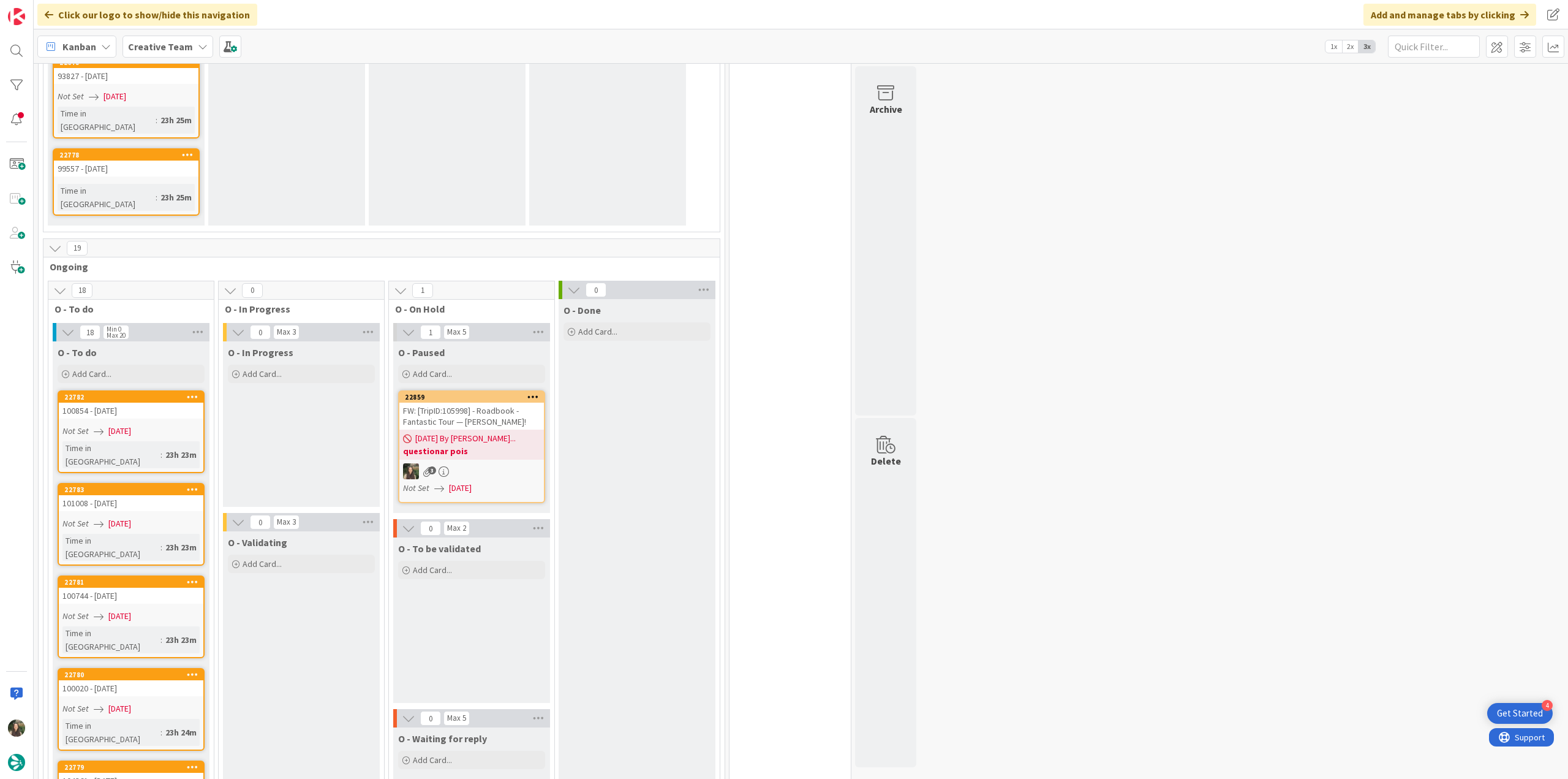
click at [461, 403] on div "FW: [TripID:105998] - Roadbook - Fantastic Tour — [PERSON_NAME]!" at bounding box center [471, 416] width 144 height 27
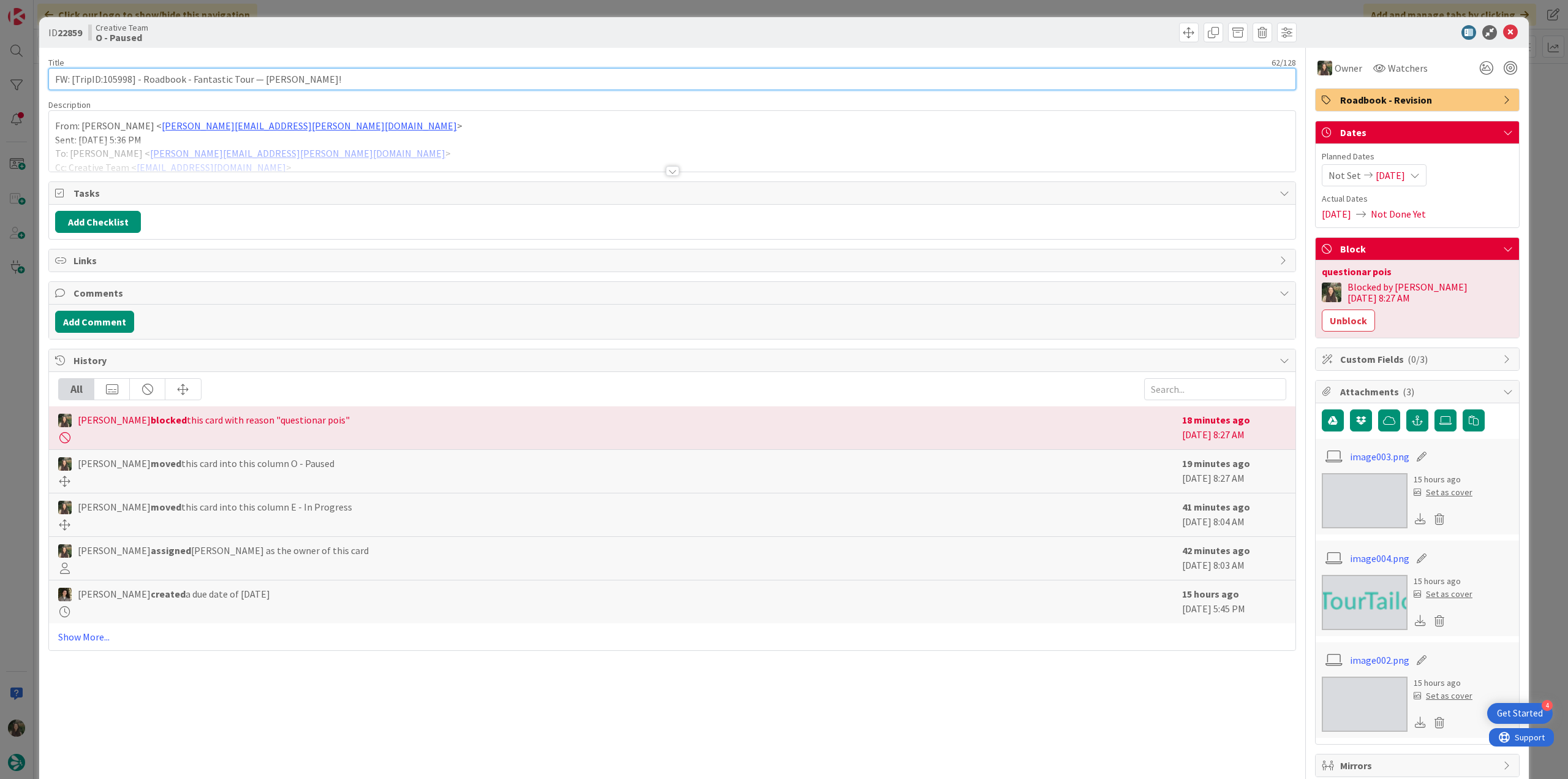
click at [122, 72] on input "FW: [TripID:105998] - Roadbook - Fantastic Tour — [PERSON_NAME]!" at bounding box center [672, 79] width 1248 height 22
click at [122, 72] on input "FW: [TripID:105998] - Roadbook - Fantastic Tour — [PERSON_NAME]!" at bounding box center [672, 79] width 1248 height 22
